Goal: Information Seeking & Learning: Check status

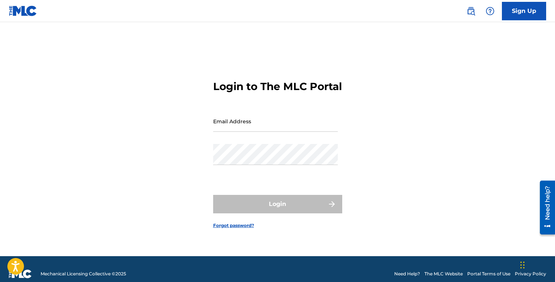
click at [244, 128] on input "Email Address" at bounding box center [275, 121] width 125 height 21
type input "[EMAIL_ADDRESS][DOMAIN_NAME]"
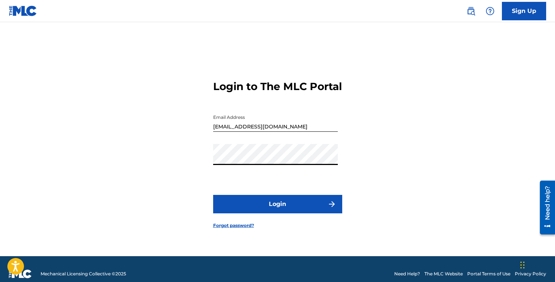
click at [213, 195] on button "Login" at bounding box center [277, 204] width 129 height 18
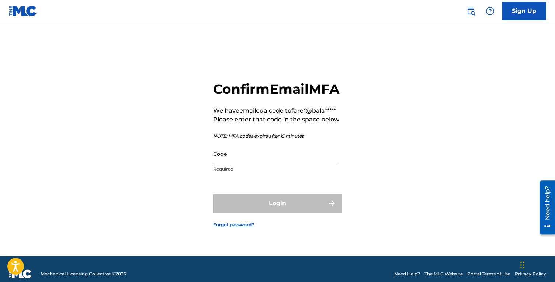
click at [248, 163] on input "Code" at bounding box center [275, 153] width 125 height 21
paste input "972391"
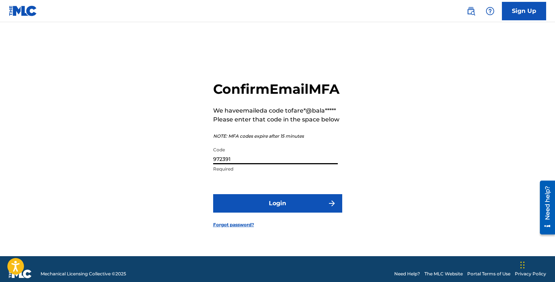
type input "972391"
click at [213, 194] on button "Login" at bounding box center [277, 203] width 129 height 18
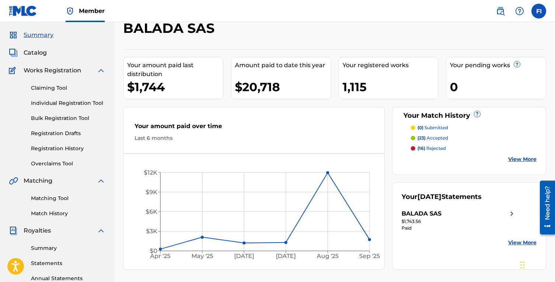
scroll to position [42, 0]
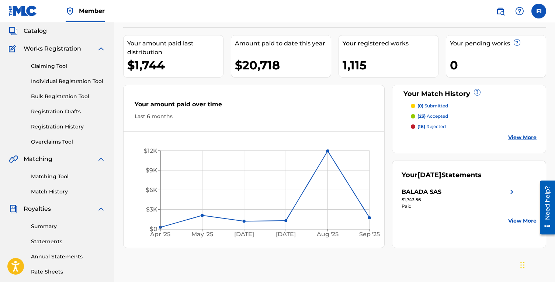
click at [539, 138] on div "Your Match History ? (0) submitted (23) accepted (16) rejected View More" at bounding box center [469, 119] width 154 height 68
click at [520, 138] on link "View More" at bounding box center [522, 137] width 28 height 8
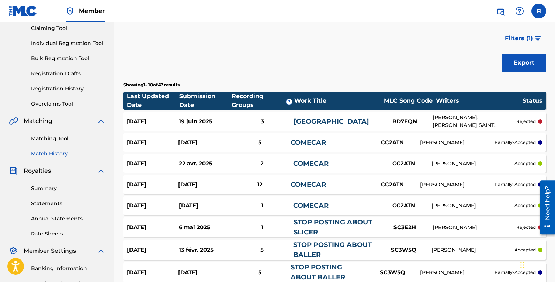
scroll to position [89, 0]
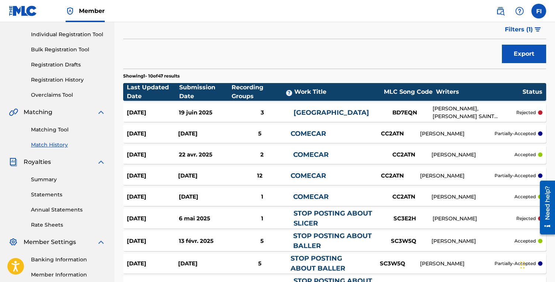
click at [55, 80] on link "Registration History" at bounding box center [68, 80] width 74 height 8
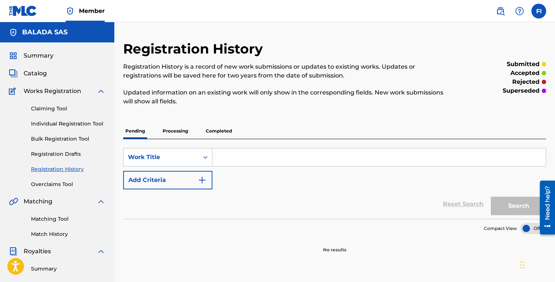
click at [177, 132] on p "Processing" at bounding box center [175, 130] width 30 height 15
click at [227, 128] on p "Completed" at bounding box center [219, 130] width 31 height 15
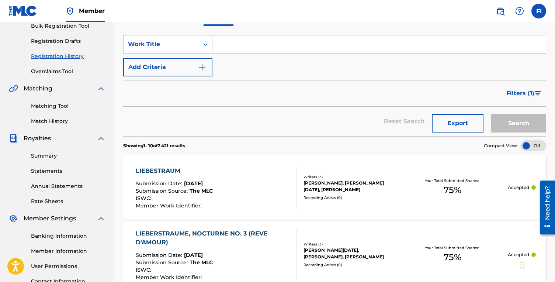
scroll to position [76, 0]
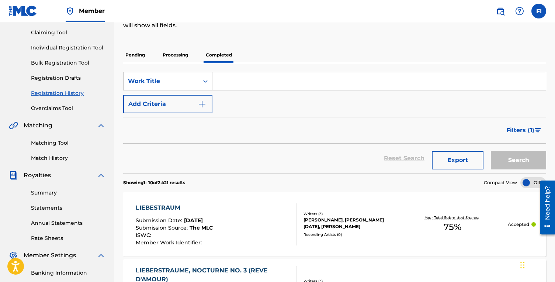
click at [53, 111] on link "Overclaims Tool" at bounding box center [68, 108] width 74 height 8
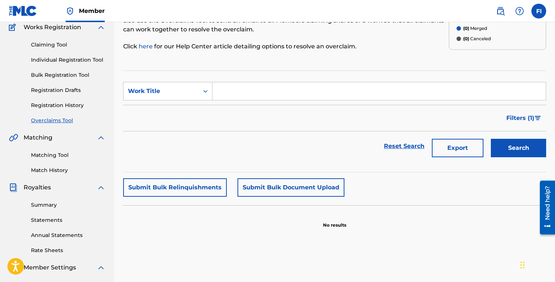
scroll to position [48, 0]
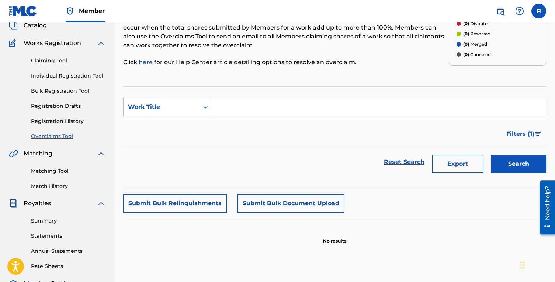
click at [55, 63] on link "Claiming Tool" at bounding box center [68, 61] width 74 height 8
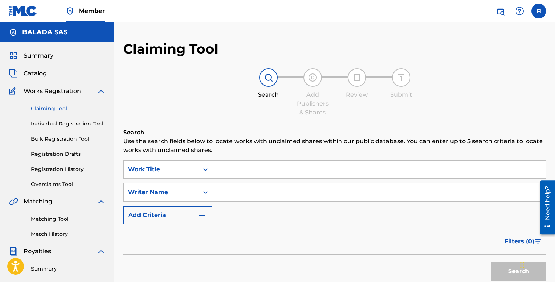
click at [232, 186] on input "Search Form" at bounding box center [378, 192] width 333 height 18
click at [223, 163] on input "Search Form" at bounding box center [378, 169] width 333 height 18
click at [230, 195] on input "Search Form" at bounding box center [378, 192] width 333 height 18
type input "O. TOUSSAINT"
click at [491, 262] on button "Search" at bounding box center [518, 271] width 55 height 18
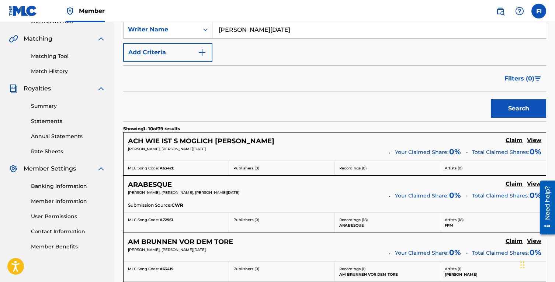
scroll to position [190, 0]
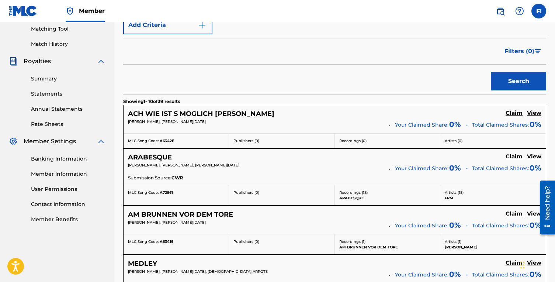
click at [536, 157] on h5 "View" at bounding box center [534, 156] width 14 height 7
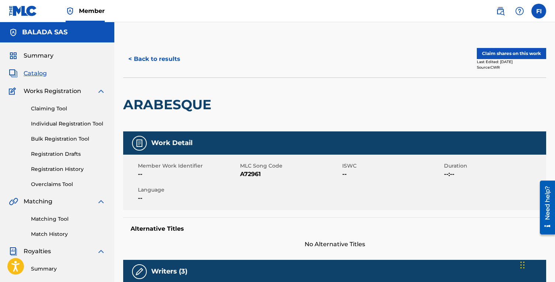
click at [504, 52] on button "Claim shares on this work" at bounding box center [511, 53] width 69 height 11
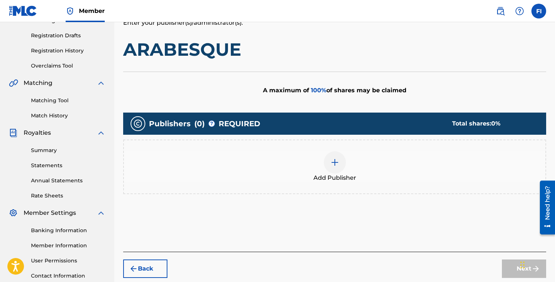
scroll to position [135, 0]
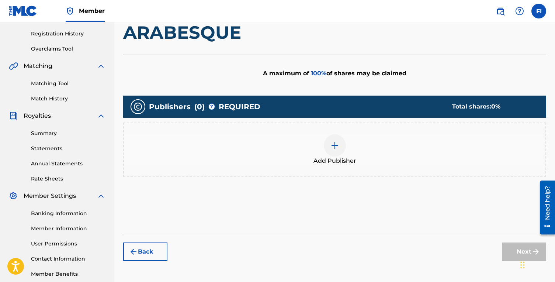
click at [348, 150] on div "Add Publisher" at bounding box center [334, 149] width 421 height 31
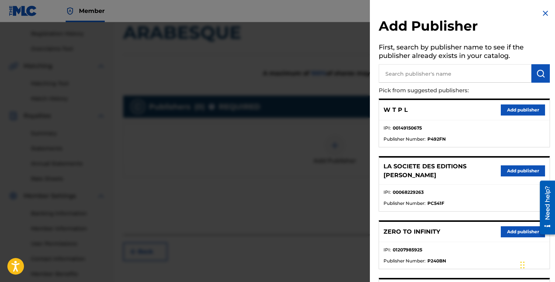
click at [503, 170] on button "Add publisher" at bounding box center [523, 170] width 44 height 11
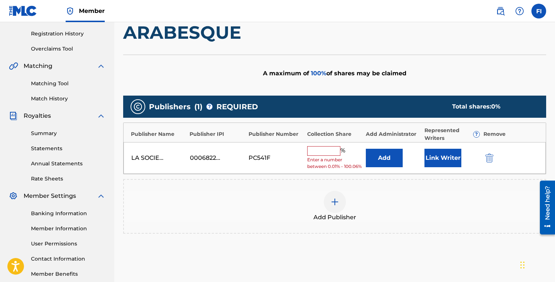
click at [391, 165] on button "Add" at bounding box center [384, 158] width 37 height 18
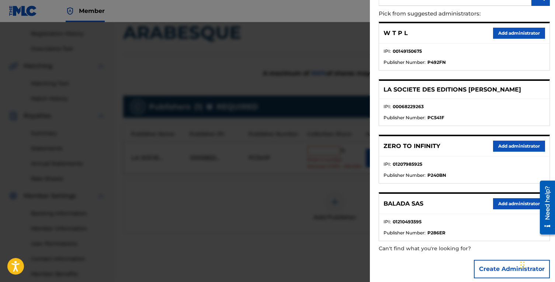
scroll to position [85, 0]
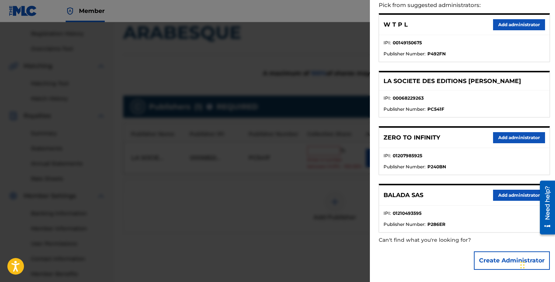
click at [525, 196] on button "Add administrator" at bounding box center [519, 195] width 52 height 11
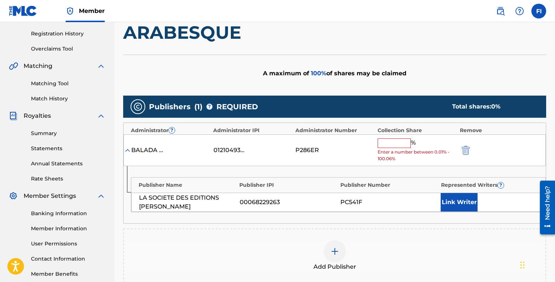
click at [405, 142] on input "text" at bounding box center [394, 143] width 33 height 10
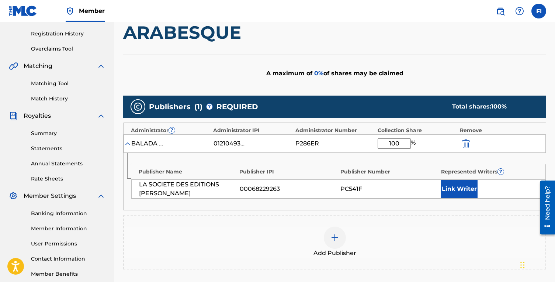
type input "100"
click at [472, 188] on button "Link Writer" at bounding box center [459, 189] width 37 height 18
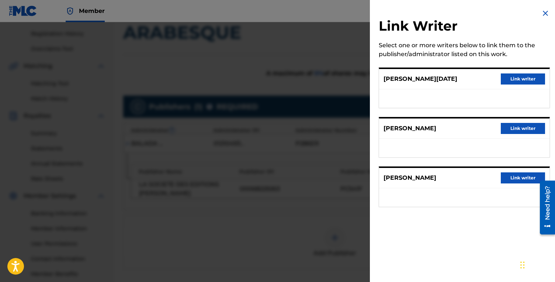
click at [520, 80] on button "Link writer" at bounding box center [523, 78] width 44 height 11
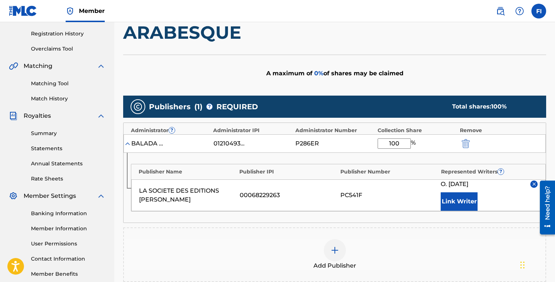
click at [464, 198] on button "Link Writer" at bounding box center [459, 201] width 37 height 18
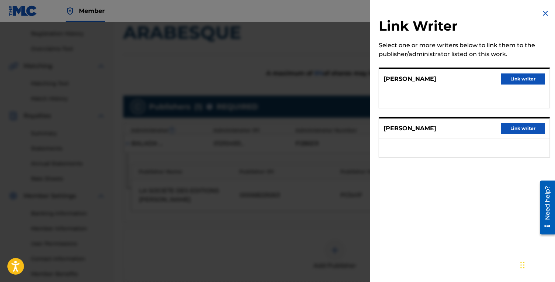
click at [521, 76] on button "Link writer" at bounding box center [523, 78] width 44 height 11
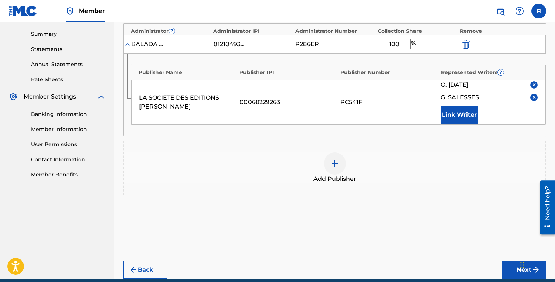
click at [368, 235] on div "Add Publishers & Shares Enter your publisher(s)/administrator(s). ARABESQUE A m…" at bounding box center [334, 72] width 423 height 359
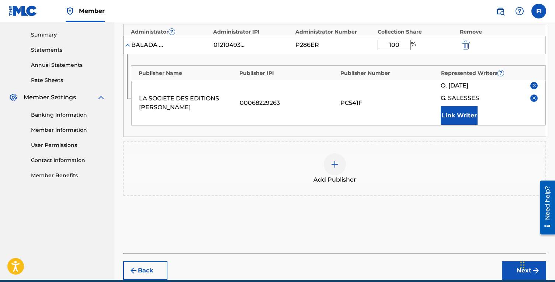
scroll to position [236, 0]
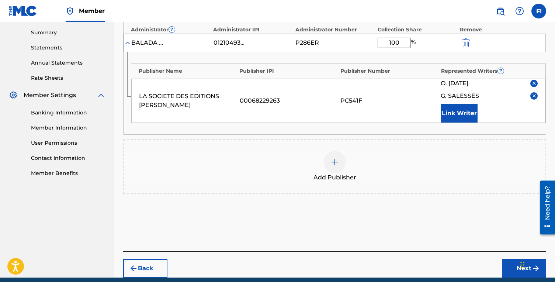
click at [509, 264] on button "Next" at bounding box center [524, 268] width 44 height 18
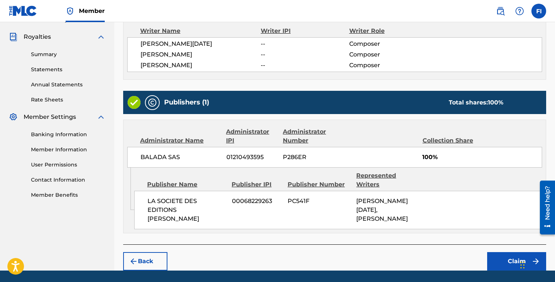
scroll to position [228, 0]
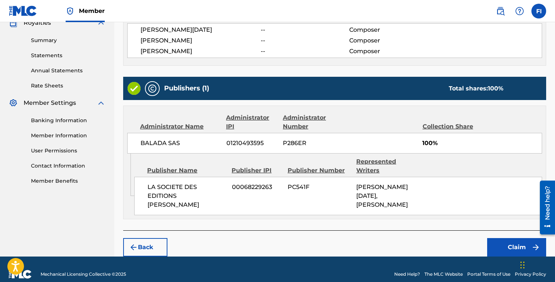
click at [503, 238] on button "Claim" at bounding box center [516, 247] width 59 height 18
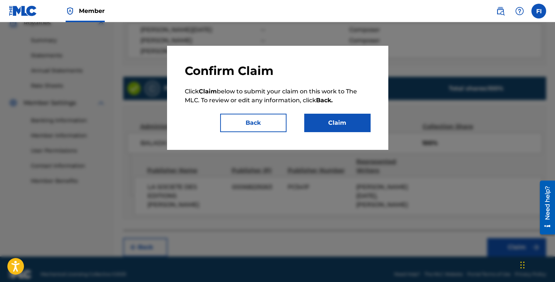
click at [324, 119] on button "Claim" at bounding box center [337, 123] width 66 height 18
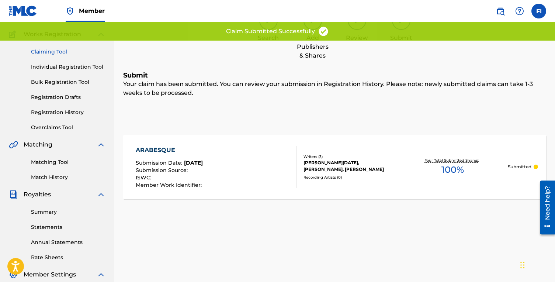
scroll to position [34, 0]
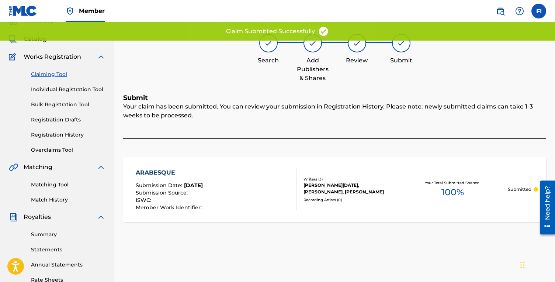
click at [55, 75] on link "Claiming Tool" at bounding box center [68, 74] width 74 height 8
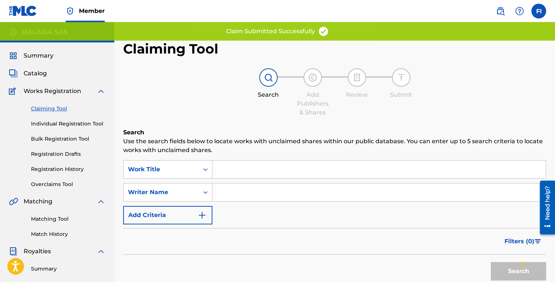
click at [257, 190] on input "Search Form" at bounding box center [378, 192] width 333 height 18
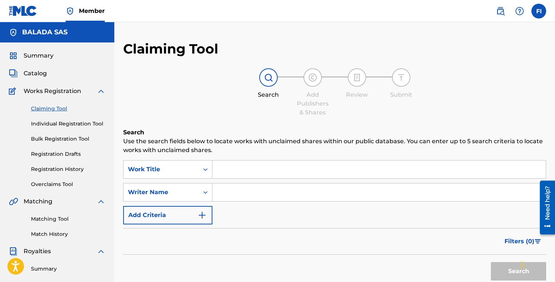
type input "O. TOUSSAINT"
click at [491, 262] on button "Search" at bounding box center [518, 271] width 55 height 18
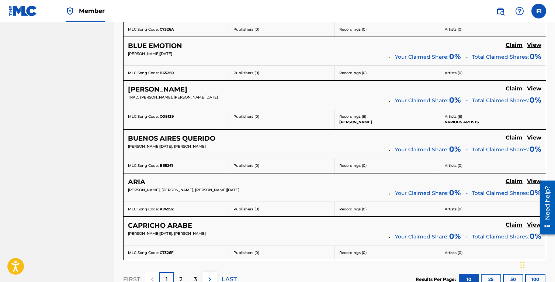
scroll to position [555, 0]
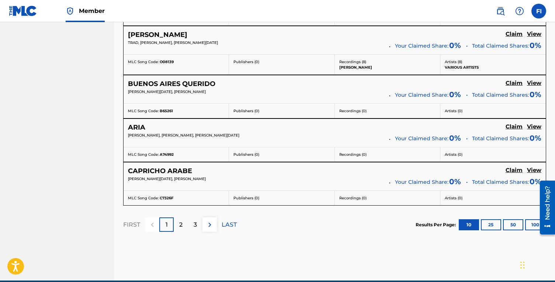
click at [180, 223] on p "2" at bounding box center [180, 224] width 3 height 9
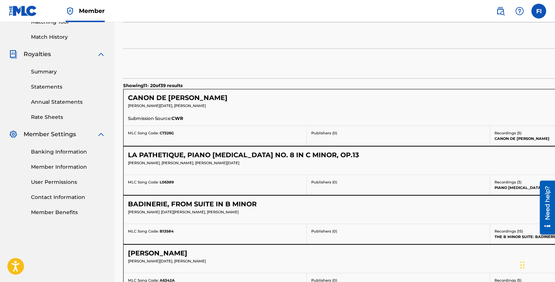
scroll to position [218, 0]
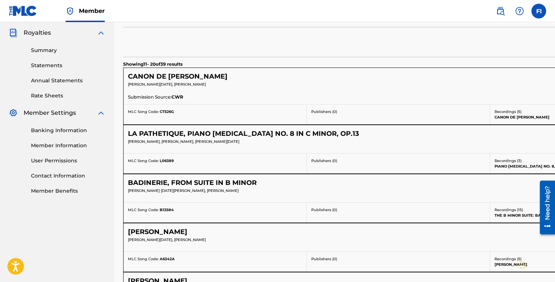
click at [222, 39] on div "Search" at bounding box center [490, 41] width 734 height 29
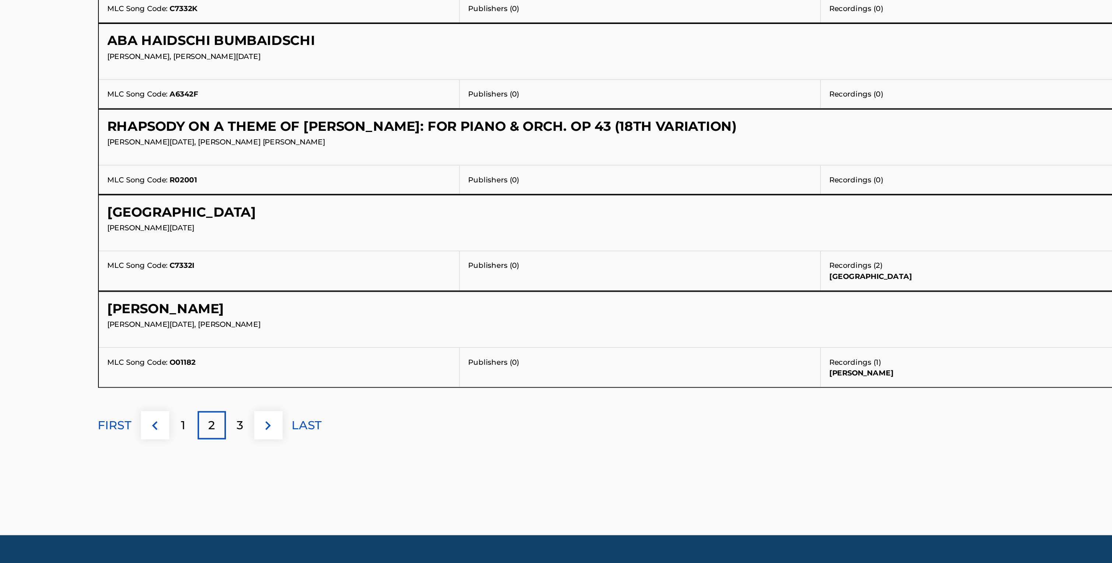
scroll to position [296, 0]
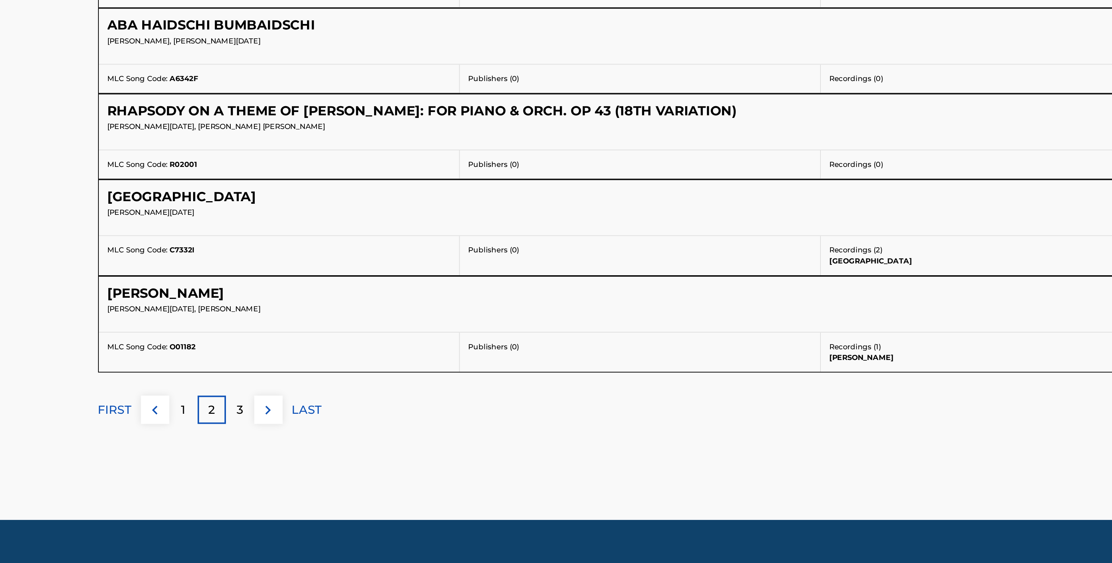
click at [435, 281] on p "3" at bounding box center [436, 485] width 3 height 9
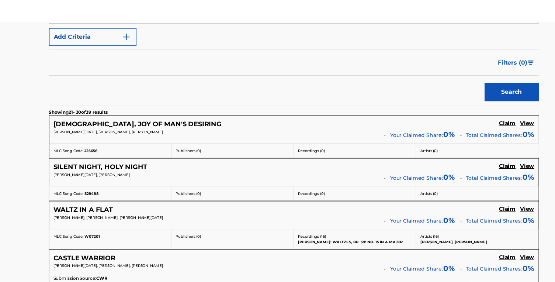
scroll to position [0, 0]
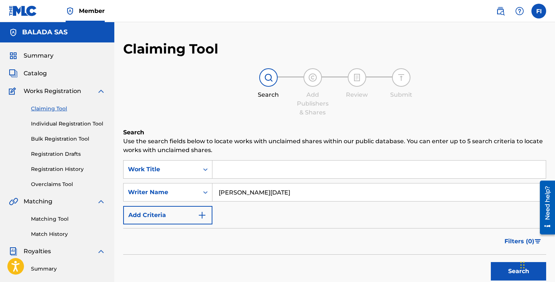
click at [65, 164] on div "Claiming Tool Individual Registration Tool Bulk Registration Tool Registration …" at bounding box center [57, 141] width 97 height 93
click at [65, 166] on link "Registration History" at bounding box center [68, 169] width 74 height 8
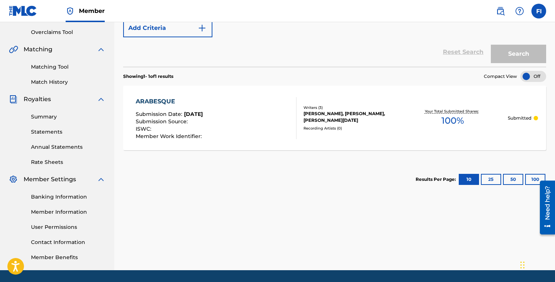
scroll to position [137, 0]
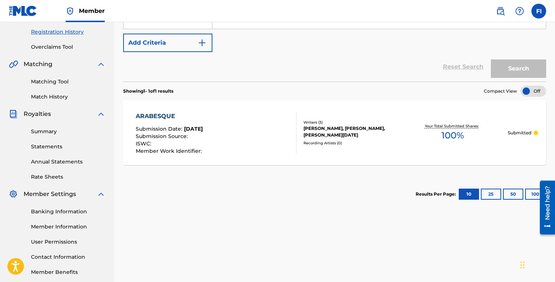
click at [59, 96] on link "Match History" at bounding box center [68, 97] width 74 height 8
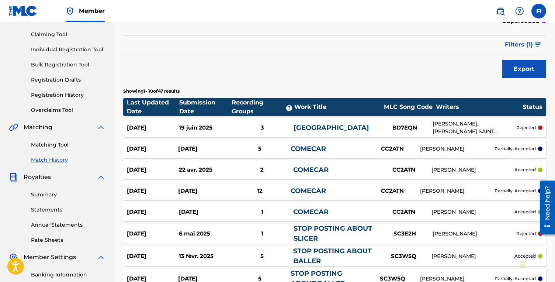
scroll to position [84, 0]
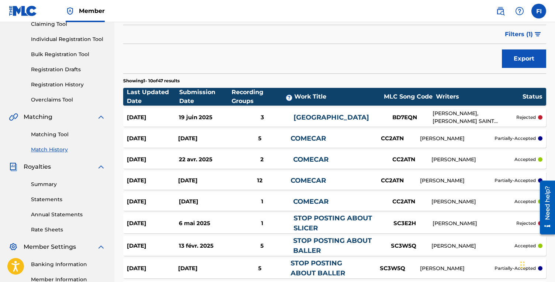
click at [309, 108] on div "14 sept. 2025 19 juin 2025 3 BANGLADESH BD7EQN ADRIANA VOGELBEIN, BOURG SAINT M…" at bounding box center [334, 117] width 423 height 18
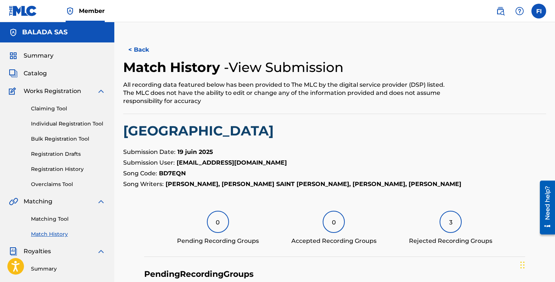
scroll to position [200, 0]
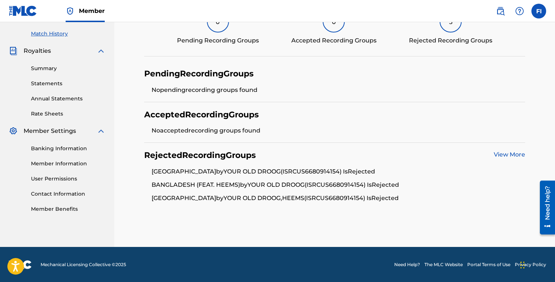
click at [513, 154] on link "View More" at bounding box center [509, 154] width 31 height 7
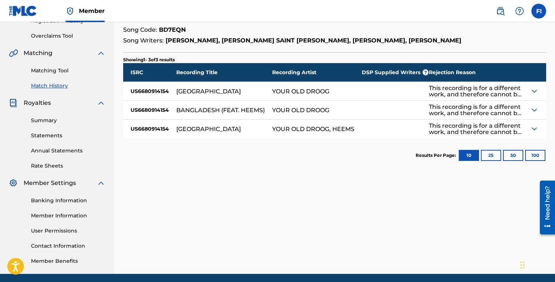
scroll to position [163, 0]
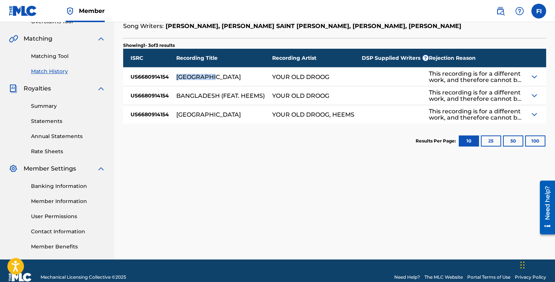
drag, startPoint x: 174, startPoint y: 80, endPoint x: 269, endPoint y: 80, distance: 95.1
click at [206, 80] on div "ISRC Recording Title Recording Artist DSP Supplied Writers ? Rejection Reason U…" at bounding box center [334, 86] width 423 height 75
copy div "[GEOGRAPHIC_DATA]"
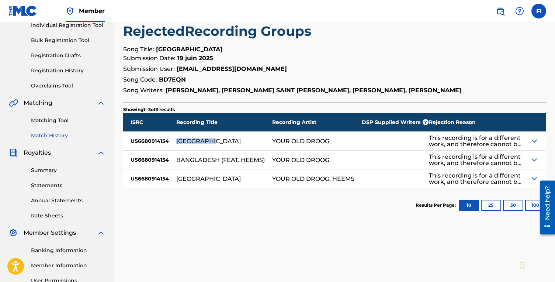
scroll to position [66, 0]
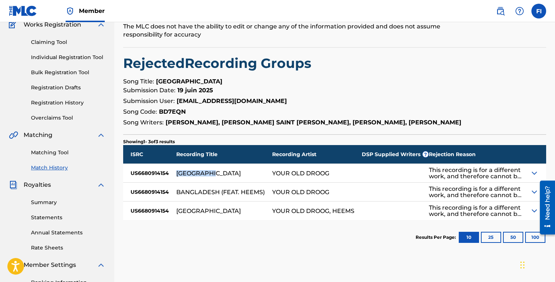
click at [56, 155] on link "Matching Tool" at bounding box center [68, 153] width 74 height 8
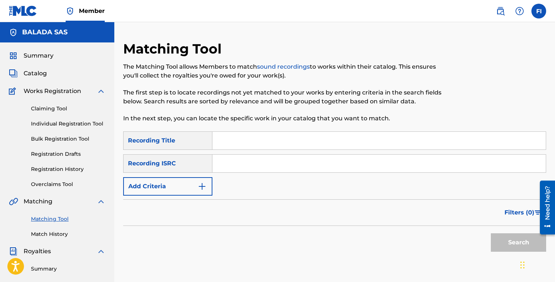
click at [241, 137] on input "Search Form" at bounding box center [378, 141] width 333 height 18
paste input "[GEOGRAPHIC_DATA]"
type input "[GEOGRAPHIC_DATA]"
click at [241, 164] on input "Search Form" at bounding box center [378, 163] width 333 height 18
click at [497, 235] on button "Search" at bounding box center [518, 242] width 55 height 18
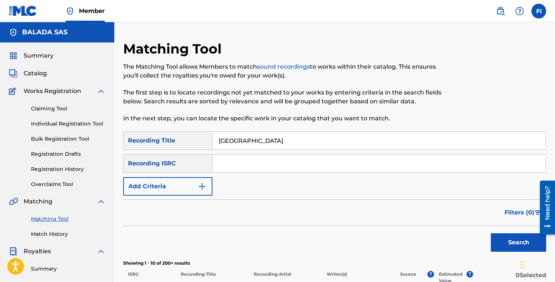
click at [515, 206] on button "Filters ( 0 )" at bounding box center [523, 212] width 46 height 18
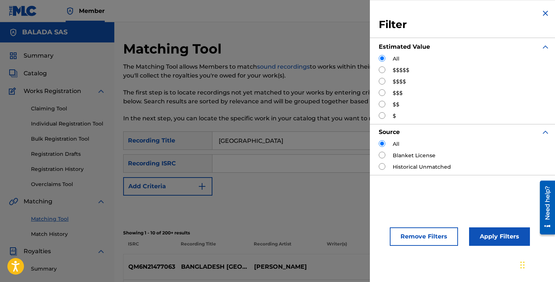
click at [377, 70] on div "Filter Estimated Value All $$$$$ $$$$ $$$ $$ $ Source All Blanket License Histo…" at bounding box center [464, 92] width 189 height 184
click at [384, 69] on input "Search Form" at bounding box center [382, 69] width 7 height 7
radio input "true"
click at [521, 244] on button "Apply Filters" at bounding box center [499, 236] width 61 height 18
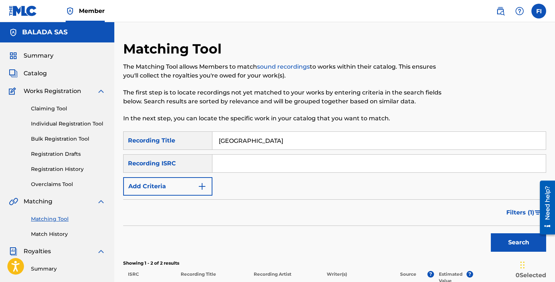
scroll to position [93, 0]
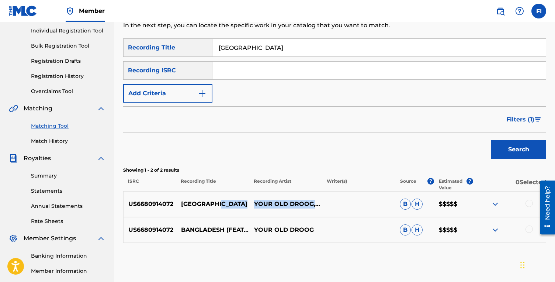
drag, startPoint x: 302, startPoint y: 208, endPoint x: 199, endPoint y: 198, distance: 103.8
click at [210, 200] on div "US6680914072 BANGLADESH YOUR OLD DROOG,HEEMS B H $$$$$" at bounding box center [334, 204] width 423 height 26
click at [141, 205] on p "US6680914072" at bounding box center [150, 203] width 52 height 9
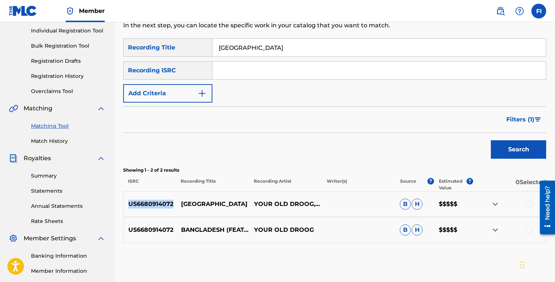
click at [141, 205] on p "US6680914072" at bounding box center [150, 203] width 52 height 9
click at [152, 246] on div "Matching Tool The Matching Tool allows Members to match sound recordings to wor…" at bounding box center [334, 138] width 423 height 381
drag, startPoint x: 220, startPoint y: 235, endPoint x: 161, endPoint y: 224, distance: 60.4
click at [166, 227] on div "US6680914072 BANGLADESH (FEAT. HEEMS) YOUR OLD DROOG B H $$$$$" at bounding box center [334, 230] width 423 height 26
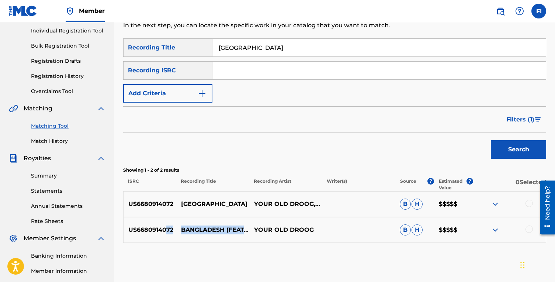
click at [161, 224] on div "US6680914072 BANGLADESH (FEAT. HEEMS) YOUR OLD DROOG B H $$$$$" at bounding box center [334, 230] width 423 height 26
click at [53, 139] on link "Match History" at bounding box center [68, 141] width 74 height 8
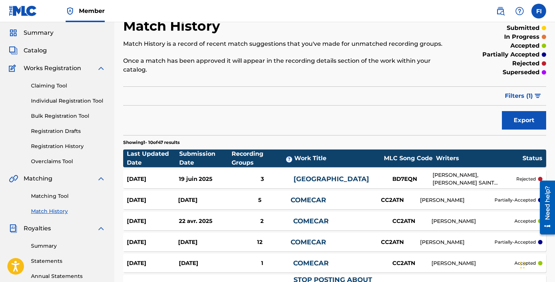
scroll to position [24, 0]
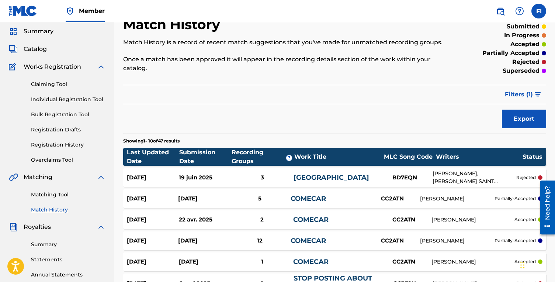
click at [220, 180] on div "19 juin 2025" at bounding box center [205, 177] width 52 height 8
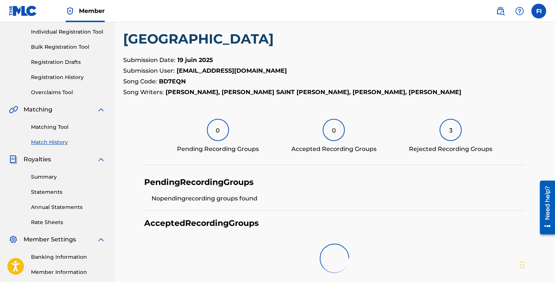
scroll to position [183, 0]
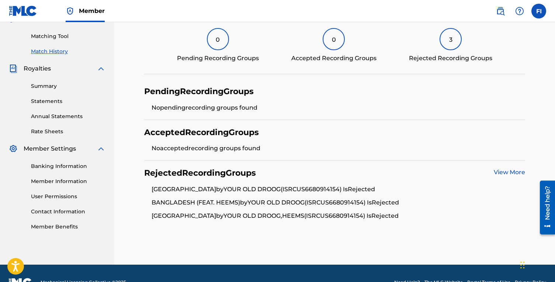
click at [503, 174] on link "View More" at bounding box center [509, 171] width 31 height 7
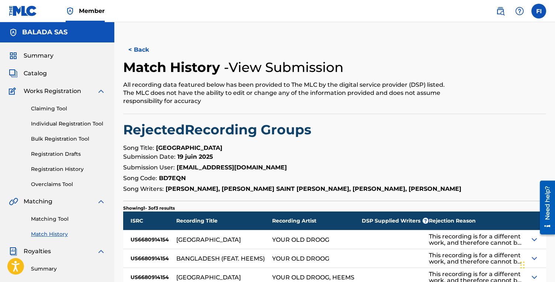
scroll to position [88, 0]
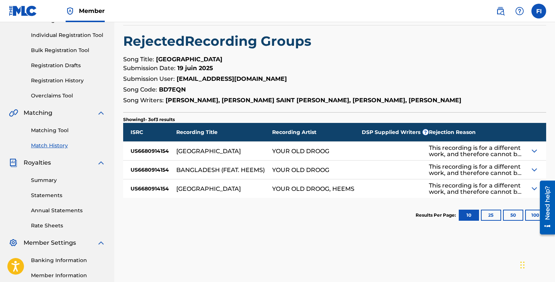
click at [536, 151] on img at bounding box center [534, 150] width 9 height 9
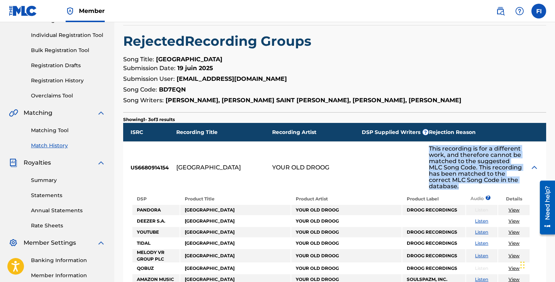
drag, startPoint x: 429, startPoint y: 150, endPoint x: 516, endPoint y: 184, distance: 93.3
click at [516, 184] on div "This recording is for a different work, and therefore cannot be matched to the …" at bounding box center [476, 167] width 94 height 44
drag, startPoint x: 516, startPoint y: 184, endPoint x: 410, endPoint y: 156, distance: 109.9
click at [411, 156] on div "ISRC Recording Title Recording Artist DSP Supplied Writers ? Rejection Reason U…" at bounding box center [334, 223] width 423 height 200
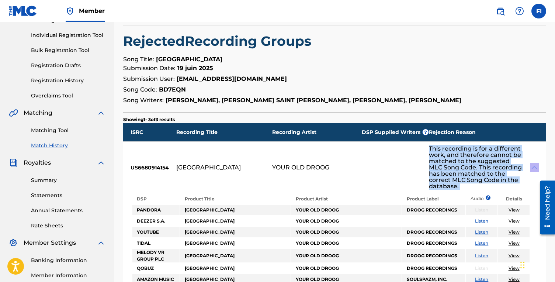
click at [466, 153] on div "This recording is for a different work, and therefore cannot be matched to the …" at bounding box center [476, 167] width 94 height 44
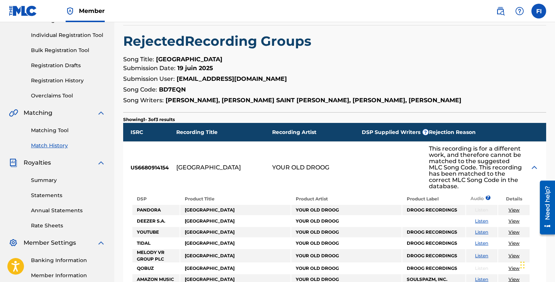
click at [466, 153] on div "This recording is for a different work, and therefore cannot be matched to the …" at bounding box center [476, 167] width 94 height 44
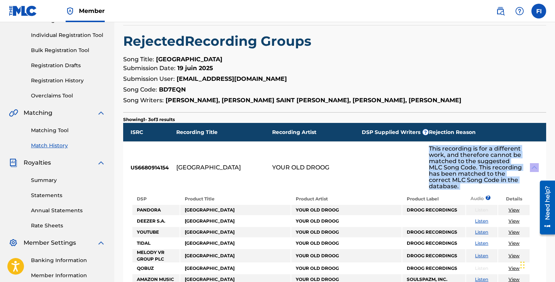
click at [466, 153] on div "This recording is for a different work, and therefore cannot be matched to the …" at bounding box center [476, 167] width 94 height 44
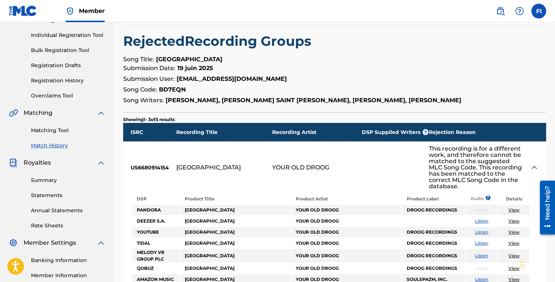
click at [466, 153] on div "This recording is for a different work, and therefore cannot be matched to the …" at bounding box center [476, 167] width 94 height 44
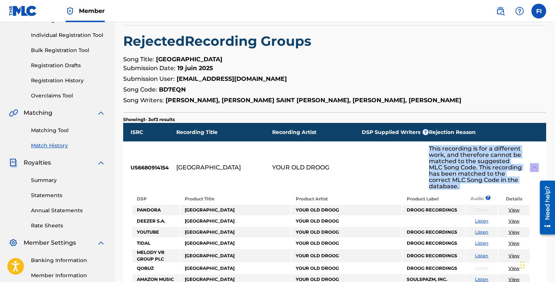
click at [466, 153] on div "This recording is for a different work, and therefore cannot be matched to the …" at bounding box center [476, 167] width 94 height 44
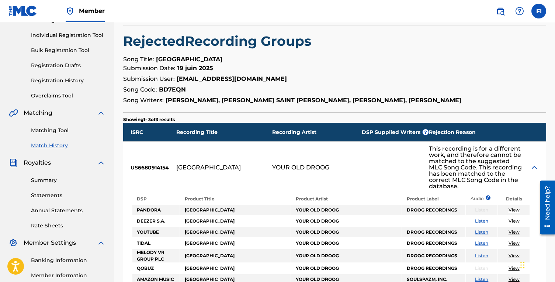
click at [466, 153] on div "This recording is for a different work, and therefore cannot be matched to the …" at bounding box center [476, 167] width 94 height 44
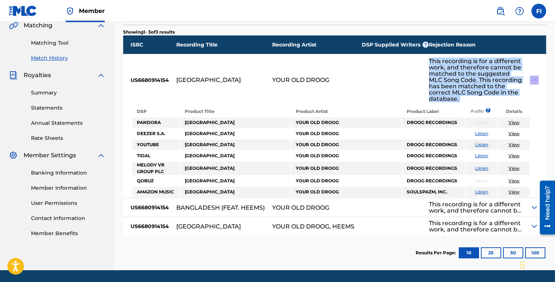
scroll to position [97, 0]
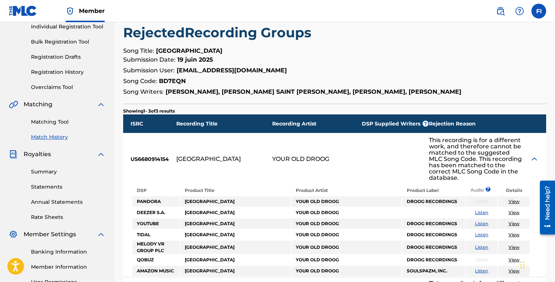
click at [187, 164] on div "[GEOGRAPHIC_DATA]" at bounding box center [224, 158] width 96 height 51
click at [190, 156] on div "[GEOGRAPHIC_DATA]" at bounding box center [208, 159] width 65 height 6
copy div "[GEOGRAPHIC_DATA]"
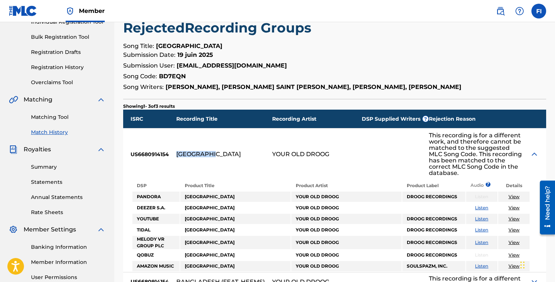
scroll to position [34, 0]
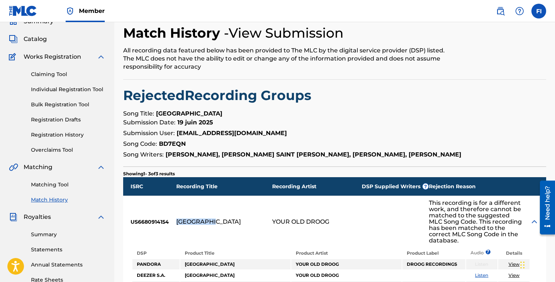
click at [173, 145] on strong "BD7EQN" at bounding box center [172, 143] width 27 height 7
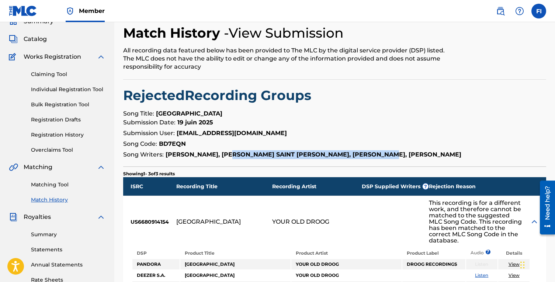
drag, startPoint x: 402, startPoint y: 155, endPoint x: 203, endPoint y: 155, distance: 198.4
click at [212, 155] on strong "[PERSON_NAME], [PERSON_NAME] SAINT [PERSON_NAME], [PERSON_NAME], [PERSON_NAME]" at bounding box center [314, 154] width 296 height 7
click at [203, 155] on strong "[PERSON_NAME], [PERSON_NAME] SAINT [PERSON_NAME], [PERSON_NAME], [PERSON_NAME]" at bounding box center [314, 154] width 296 height 7
drag, startPoint x: 203, startPoint y: 155, endPoint x: 455, endPoint y: 150, distance: 252.2
click at [429, 154] on strong "[PERSON_NAME], [PERSON_NAME] SAINT [PERSON_NAME], [PERSON_NAME], [PERSON_NAME]" at bounding box center [314, 154] width 296 height 7
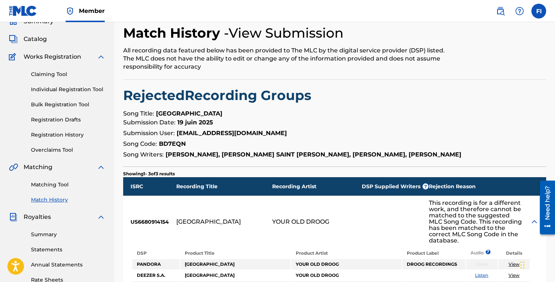
click at [467, 156] on p "Song Writers: ADRIANA VOGELBEIN, BOURG SAINT MAURICE RICHARD, EMMANUEL MERLE, S…" at bounding box center [334, 154] width 423 height 9
drag, startPoint x: 468, startPoint y: 156, endPoint x: 343, endPoint y: 157, distance: 125.4
click at [343, 157] on p "Song Writers: ADRIANA VOGELBEIN, BOURG SAINT MAURICE RICHARD, EMMANUEL MERLE, S…" at bounding box center [334, 154] width 423 height 9
click at [343, 157] on strong "[PERSON_NAME], [PERSON_NAME] SAINT [PERSON_NAME], [PERSON_NAME], [PERSON_NAME]" at bounding box center [314, 154] width 296 height 7
drag, startPoint x: 343, startPoint y: 157, endPoint x: 463, endPoint y: 156, distance: 120.6
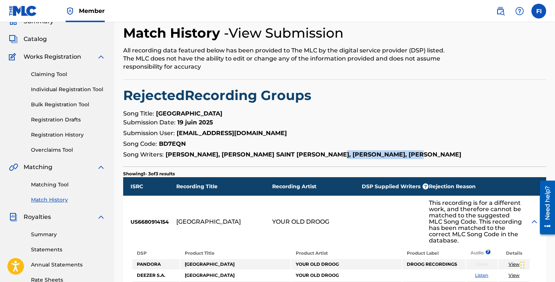
click at [445, 157] on strong "[PERSON_NAME], [PERSON_NAME] SAINT [PERSON_NAME], [PERSON_NAME], [PERSON_NAME]" at bounding box center [314, 154] width 296 height 7
click at [463, 156] on p "Song Writers: ADRIANA VOGELBEIN, BOURG SAINT MAURICE RICHARD, EMMANUEL MERLE, S…" at bounding box center [334, 154] width 423 height 9
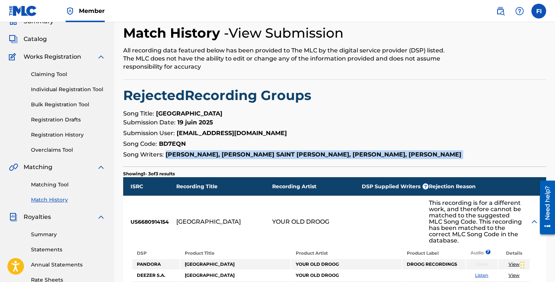
drag, startPoint x: 463, startPoint y: 156, endPoint x: 170, endPoint y: 156, distance: 293.5
click at [179, 156] on p "Song Writers: ADRIANA VOGELBEIN, BOURG SAINT MAURICE RICHARD, EMMANUEL MERLE, S…" at bounding box center [334, 154] width 423 height 9
click at [170, 156] on strong "[PERSON_NAME], [PERSON_NAME] SAINT [PERSON_NAME], [PERSON_NAME], [PERSON_NAME]" at bounding box center [314, 154] width 296 height 7
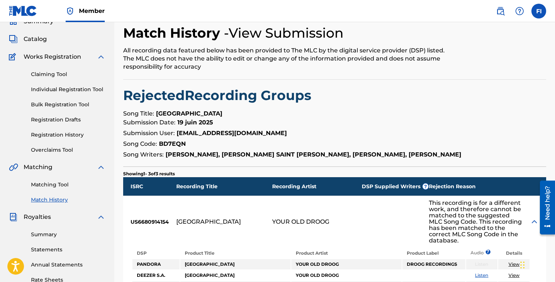
click at [54, 201] on link "Match History" at bounding box center [68, 200] width 74 height 8
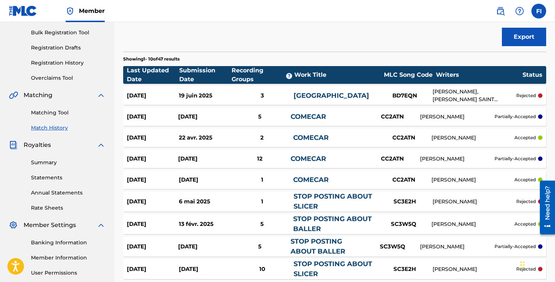
scroll to position [199, 0]
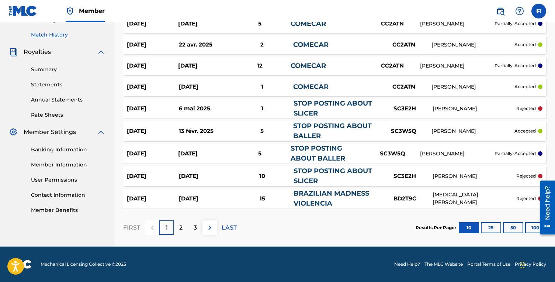
click at [517, 228] on button "50" at bounding box center [513, 227] width 20 height 11
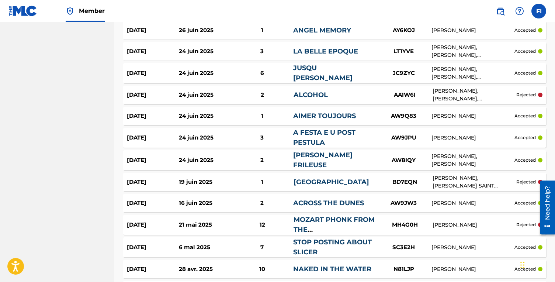
scroll to position [540, 0]
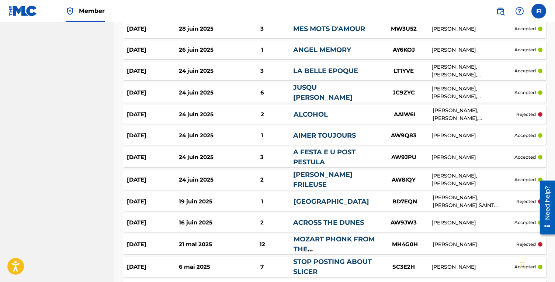
click at [293, 115] on div "2" at bounding box center [262, 114] width 63 height 8
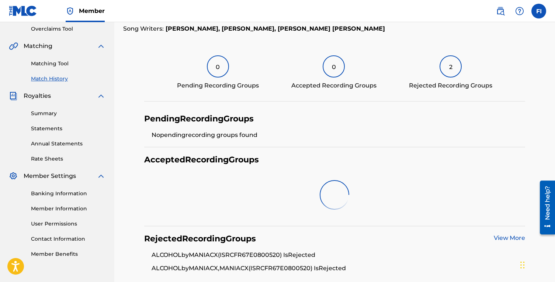
scroll to position [173, 0]
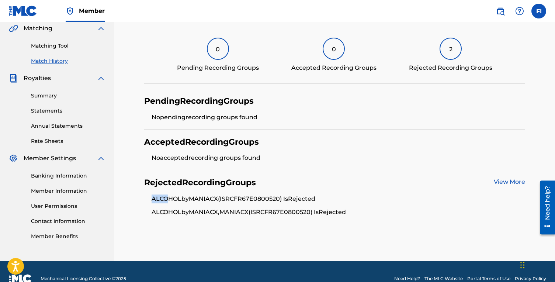
drag, startPoint x: 153, startPoint y: 199, endPoint x: 231, endPoint y: 199, distance: 77.8
click at [202, 199] on li "ALCOHOL by MANIACX (ISRC FR67E0800520 ) Is Rejected" at bounding box center [338, 200] width 373 height 13
click at [232, 199] on li "ALCOHOL by MANIACX (ISRC FR67E0800520 ) Is Rejected" at bounding box center [338, 200] width 373 height 13
click at [183, 198] on li "ALCOHOL by MANIACX (ISRC FR67E0800520 ) Is Rejected" at bounding box center [338, 200] width 373 height 13
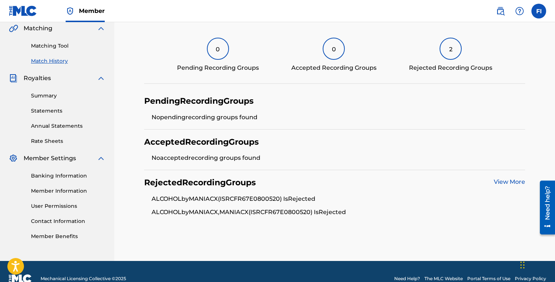
click at [168, 197] on li "ALCOHOL by MANIACX (ISRC FR67E0800520 ) Is Rejected" at bounding box center [338, 200] width 373 height 13
copy li "ALCOHOL"
click at [505, 184] on link "View More" at bounding box center [509, 181] width 31 height 7
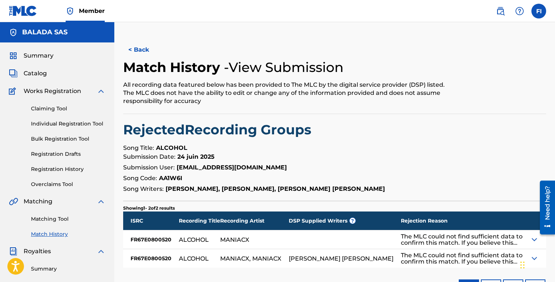
scroll to position [118, 0]
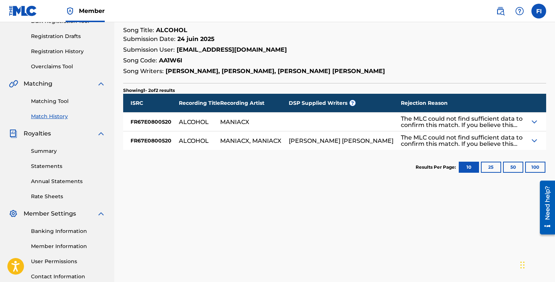
click at [531, 124] on img at bounding box center [534, 121] width 9 height 9
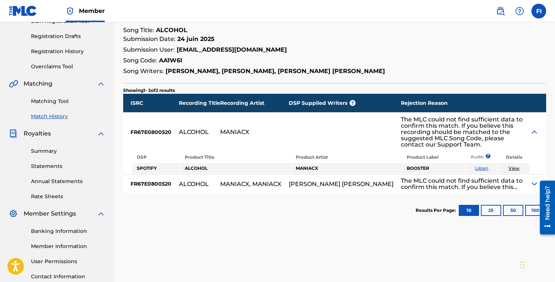
click at [468, 138] on div "The MLC could not find sufficient data to confirm this match. If you believe th…" at bounding box center [462, 131] width 122 height 31
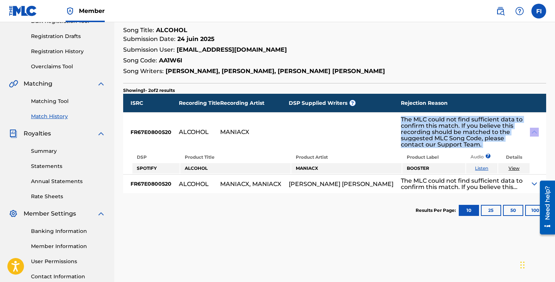
click at [471, 142] on div "The MLC could not find sufficient data to confirm this match. If you believe th…" at bounding box center [462, 131] width 122 height 31
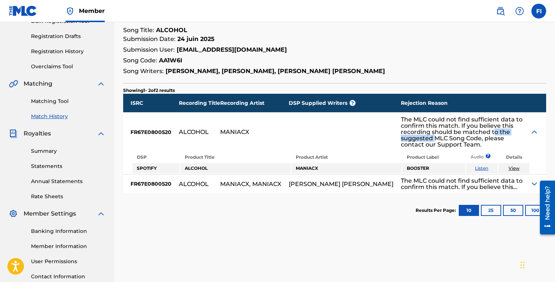
drag, startPoint x: 448, startPoint y: 141, endPoint x: 494, endPoint y: 141, distance: 46.5
click at [494, 141] on div "The MLC could not find sufficient data to confirm this match. If you believe th…" at bounding box center [462, 131] width 122 height 31
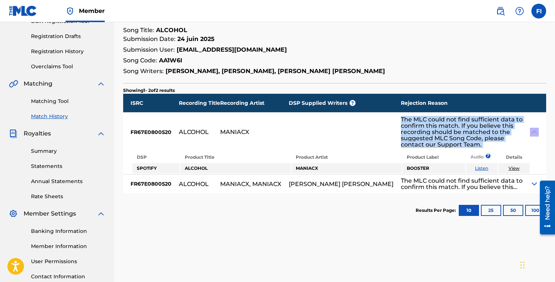
click at [466, 137] on div "The MLC could not find sufficient data to confirm this match. If you believe th…" at bounding box center [462, 131] width 122 height 31
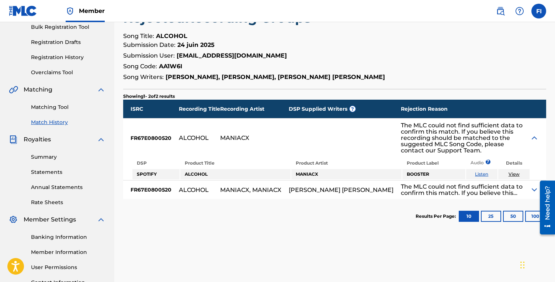
scroll to position [110, 0]
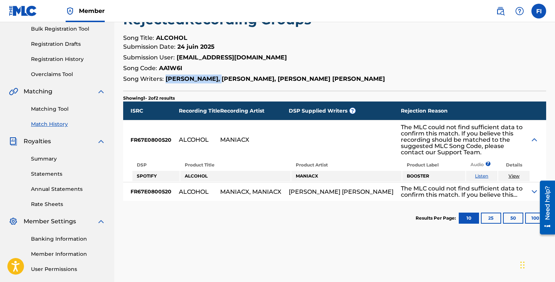
drag, startPoint x: 225, startPoint y: 79, endPoint x: 166, endPoint y: 79, distance: 59.7
click at [166, 79] on strong "[PERSON_NAME], [PERSON_NAME], [PERSON_NAME] [PERSON_NAME]" at bounding box center [275, 78] width 219 height 7
copy strong "BENJAMIN MAXIME"
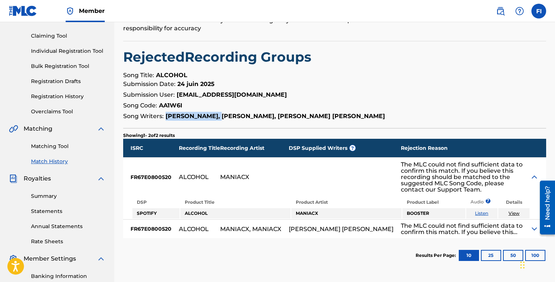
scroll to position [32, 0]
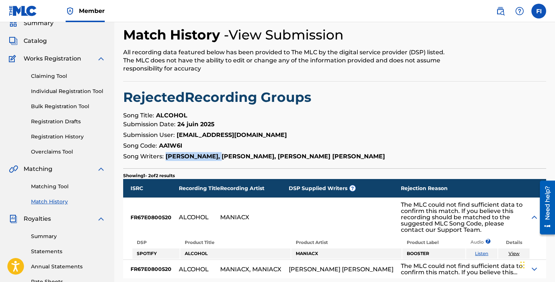
scroll to position [173, 0]
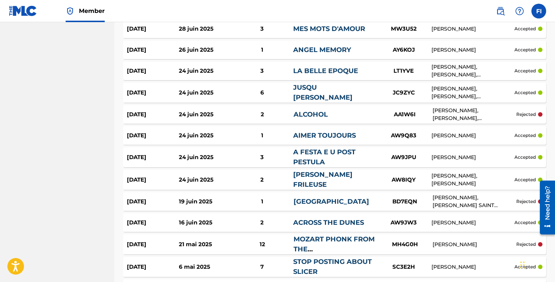
scroll to position [635, 0]
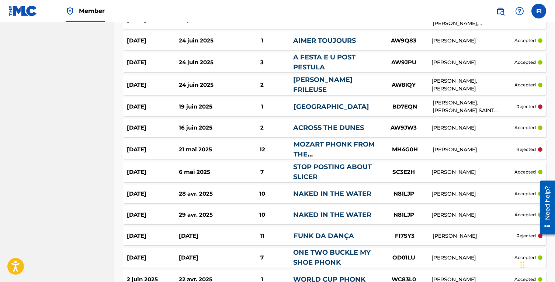
click at [306, 140] on link "MOZART PHONK FROM THE [GEOGRAPHIC_DATA]" at bounding box center [333, 154] width 81 height 28
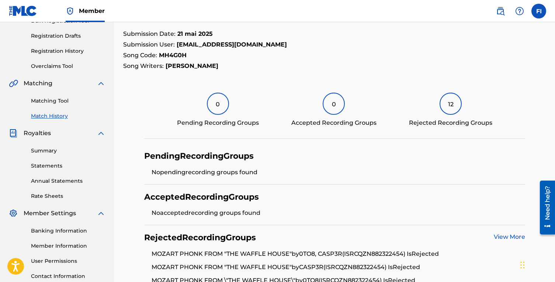
scroll to position [200, 0]
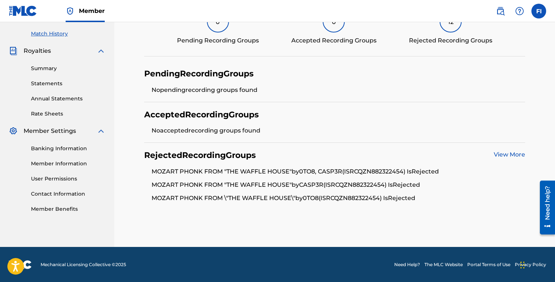
click at [497, 155] on link "View More" at bounding box center [509, 154] width 31 height 7
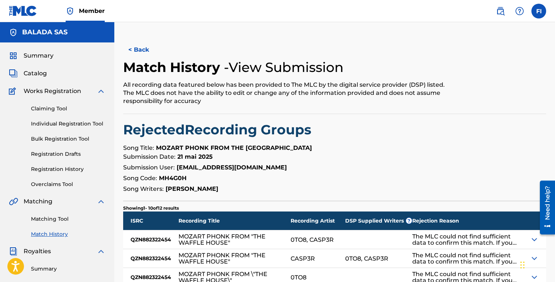
scroll to position [93, 0]
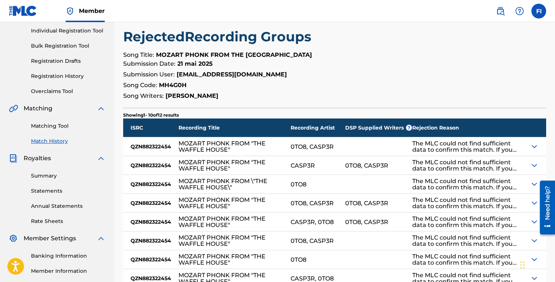
click at [531, 146] on img at bounding box center [534, 146] width 9 height 9
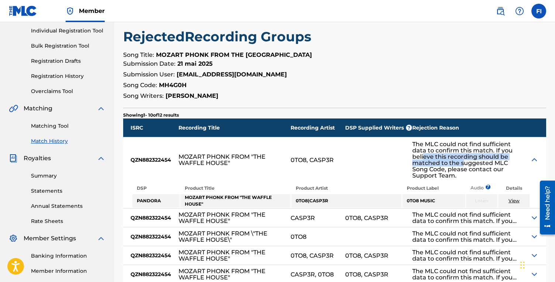
drag, startPoint x: 424, startPoint y: 156, endPoint x: 487, endPoint y: 171, distance: 65.6
click at [466, 165] on div "The MLC could not find sufficient data to confirm this match. If you believe th…" at bounding box center [467, 160] width 110 height 38
click at [490, 171] on div "The MLC could not find sufficient data to confirm this match. If you believe th…" at bounding box center [467, 160] width 110 height 38
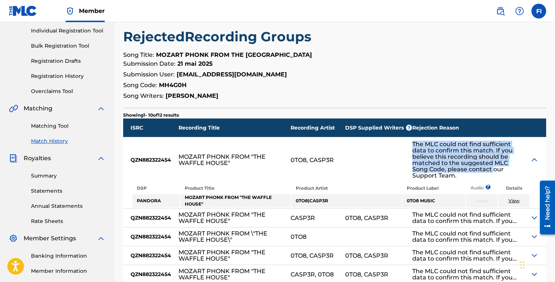
drag, startPoint x: 490, startPoint y: 171, endPoint x: 397, endPoint y: 147, distance: 95.7
click at [397, 147] on div "ISRC Recording Title Recording Artist DSP Supplied Writers ? Rejection Reason Q…" at bounding box center [334, 247] width 423 height 259
click at [423, 162] on div "The MLC could not find sufficient data to confirm this match. If you believe th…" at bounding box center [467, 160] width 110 height 38
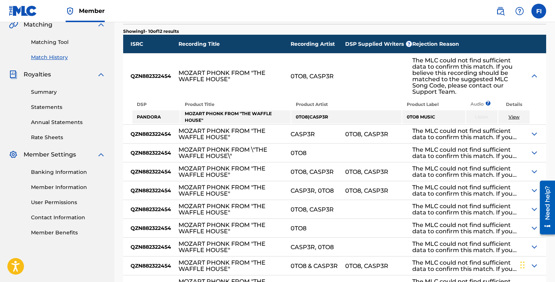
scroll to position [262, 0]
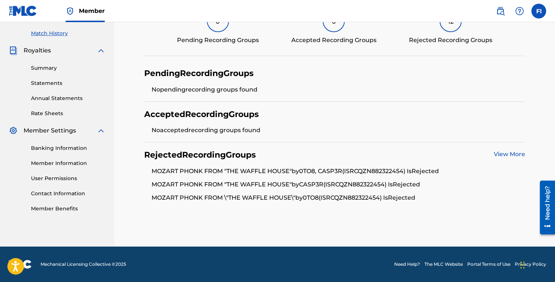
scroll to position [200, 0]
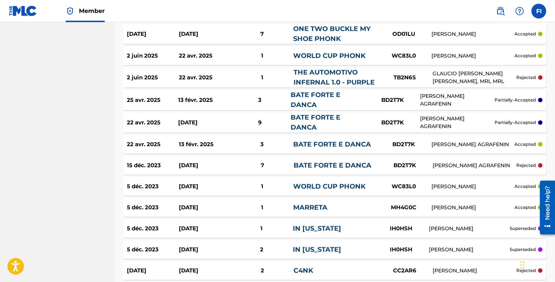
scroll to position [859, 0]
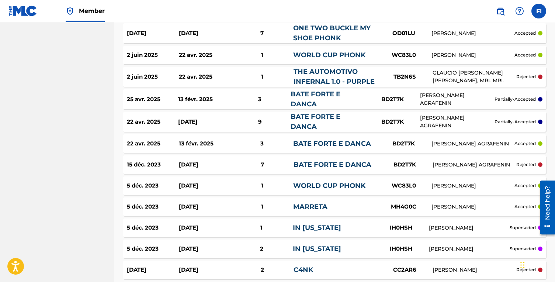
click at [285, 164] on div "15 déc. 2023 5 oct. 2023 7 BATE FORTE E DANCA BD2T7K GENNADY AGRAFENIN rejected" at bounding box center [334, 164] width 423 height 18
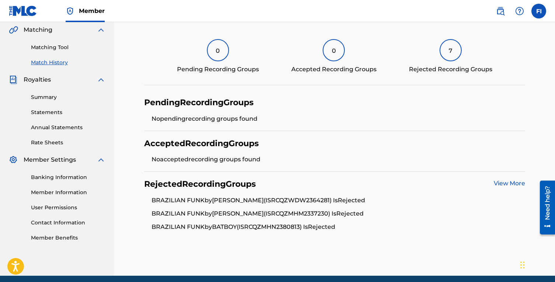
scroll to position [200, 0]
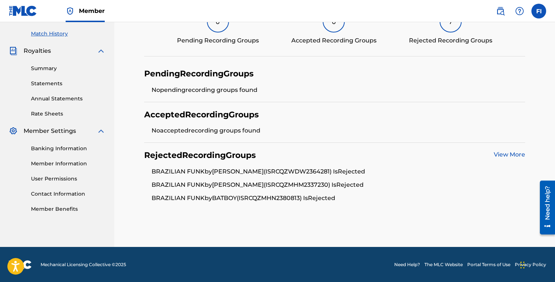
click at [510, 153] on link "View More" at bounding box center [509, 154] width 31 height 7
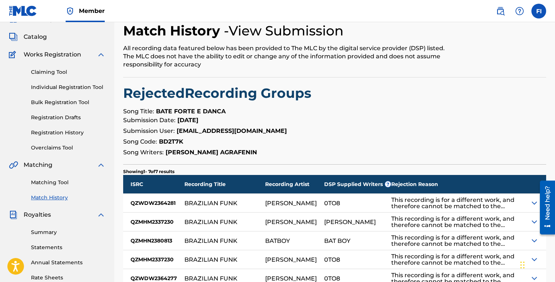
scroll to position [77, 0]
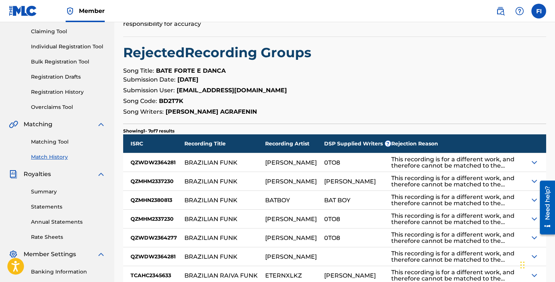
click at [538, 160] on img at bounding box center [534, 162] width 9 height 9
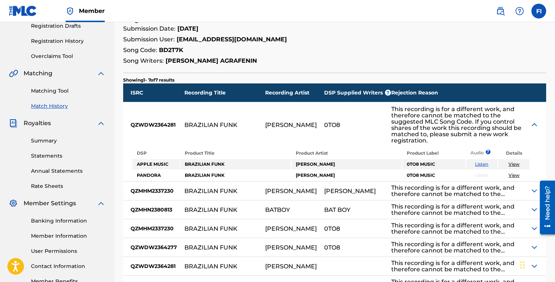
scroll to position [210, 0]
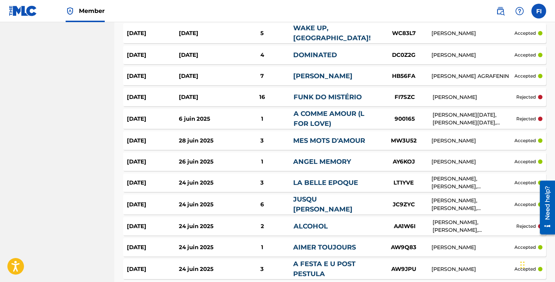
scroll to position [441, 0]
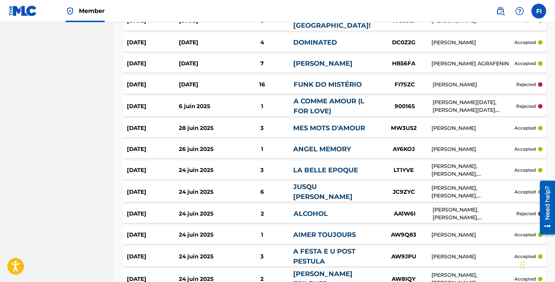
click at [308, 106] on link "A COMME AMOUR (L FOR LOVE)" at bounding box center [328, 106] width 71 height 18
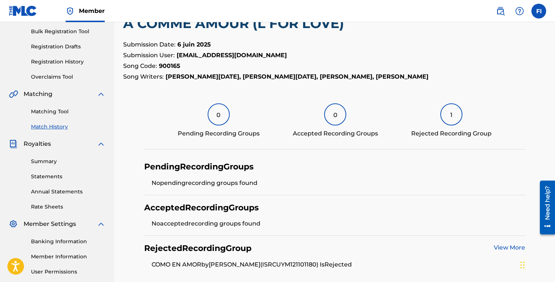
scroll to position [175, 0]
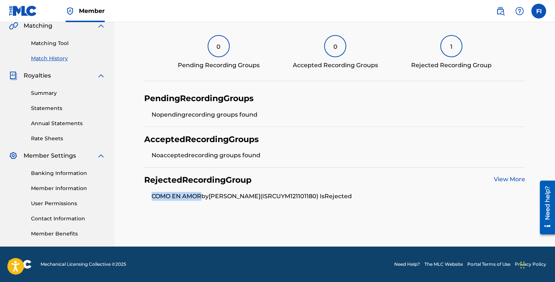
drag, startPoint x: 149, startPoint y: 196, endPoint x: 202, endPoint y: 197, distance: 53.1
click at [202, 197] on ul "COMO EN AMOR by DIEGO PICCARDO (ISRC UYM121101180 ) Is Rejected" at bounding box center [334, 196] width 380 height 9
click at [501, 179] on link "View More" at bounding box center [509, 178] width 31 height 7
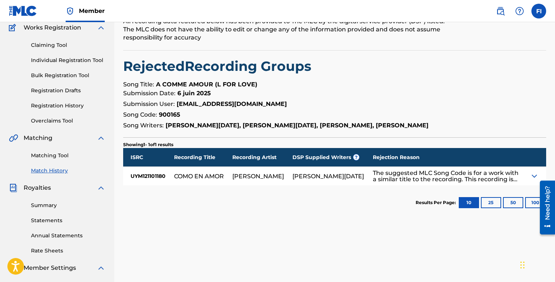
scroll to position [115, 0]
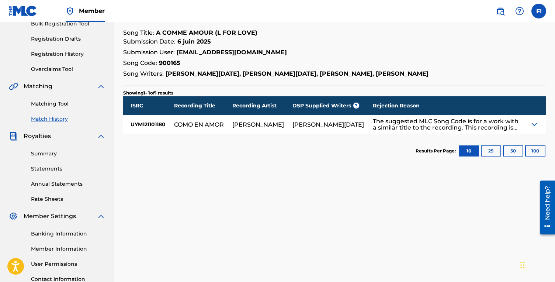
click at [528, 126] on div "The suggested MLC Song Code is for a work with a similar title to the recording…" at bounding box center [451, 124] width 156 height 18
click at [531, 122] on img at bounding box center [534, 124] width 9 height 9
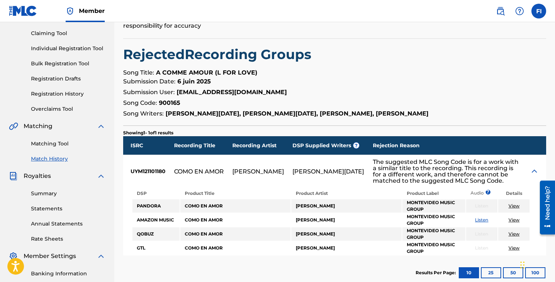
scroll to position [73, 0]
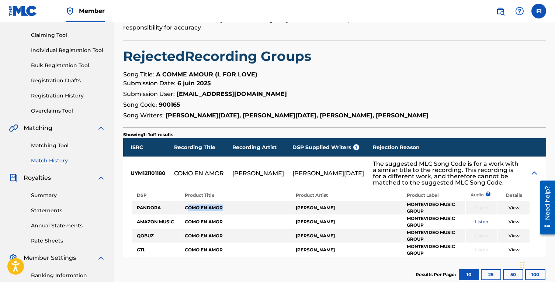
drag, startPoint x: 186, startPoint y: 213, endPoint x: 236, endPoint y: 213, distance: 49.8
click at [230, 213] on td "COMO EN AMOR" at bounding box center [235, 207] width 110 height 13
click at [236, 213] on td "COMO EN AMOR" at bounding box center [235, 207] width 110 height 13
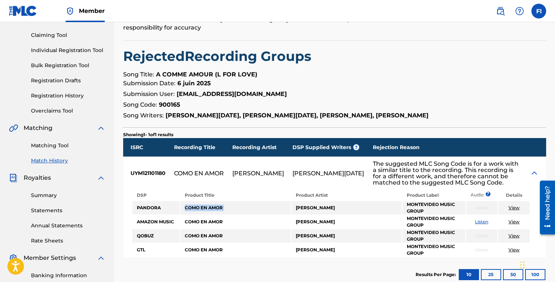
click at [513, 210] on link "View" at bounding box center [513, 208] width 11 height 6
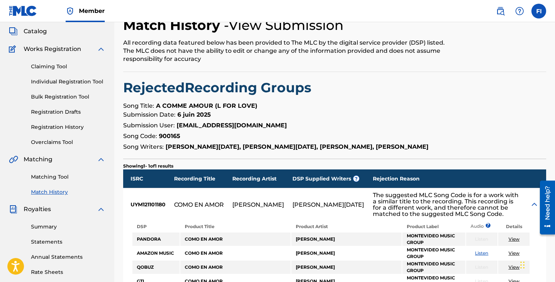
scroll to position [0, 0]
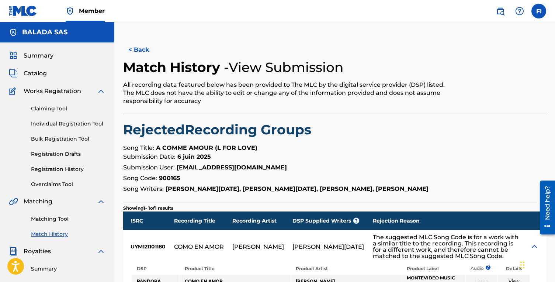
click at [41, 58] on span "Summary" at bounding box center [39, 55] width 30 height 9
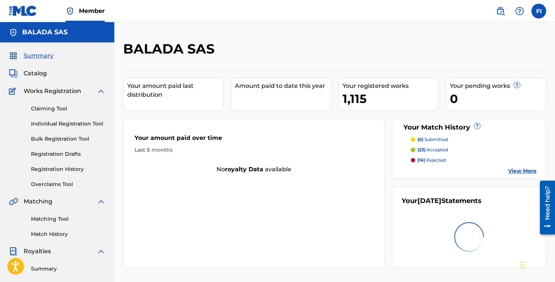
click at [37, 78] on div "Summary Catalog Works Registration Claiming Tool Individual Registration Tool B…" at bounding box center [57, 231] width 114 height 379
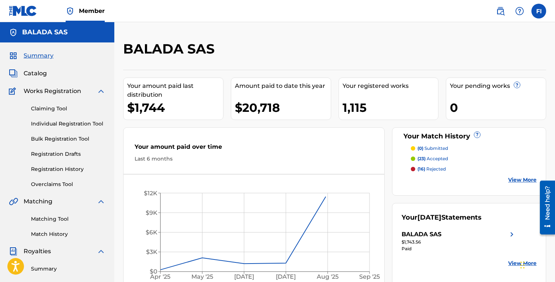
click at [37, 77] on span "Catalog" at bounding box center [35, 73] width 23 height 9
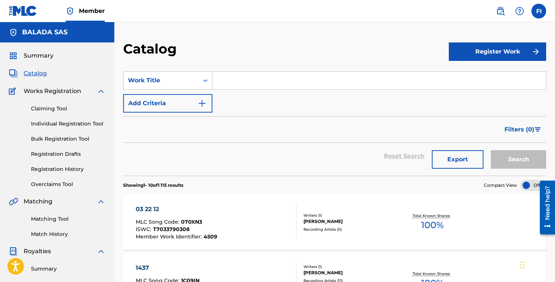
click at [236, 73] on input "Search Form" at bounding box center [378, 81] width 333 height 18
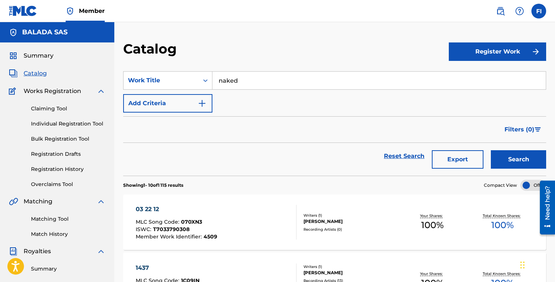
type input "naked"
click at [491, 150] on button "Search" at bounding box center [518, 159] width 55 height 18
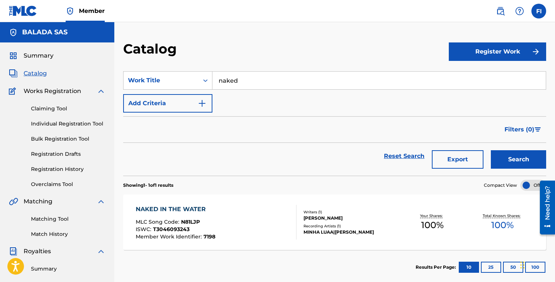
click at [267, 207] on div "NAKED IN THE WATER MLC Song Code : N81LJP ISWC : T3046093243 Member Work Identi…" at bounding box center [216, 222] width 161 height 35
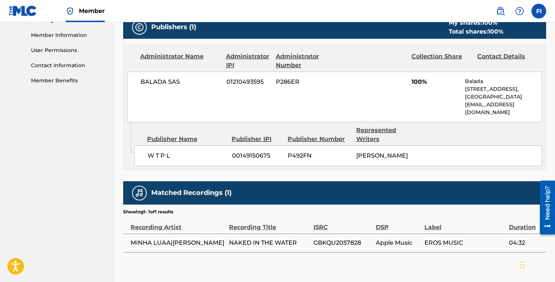
scroll to position [363, 0]
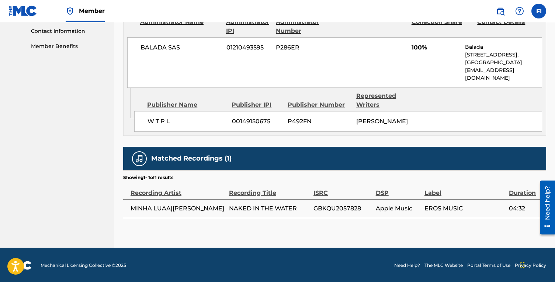
click at [267, 207] on span "NAKED IN THE WATER" at bounding box center [269, 208] width 81 height 9
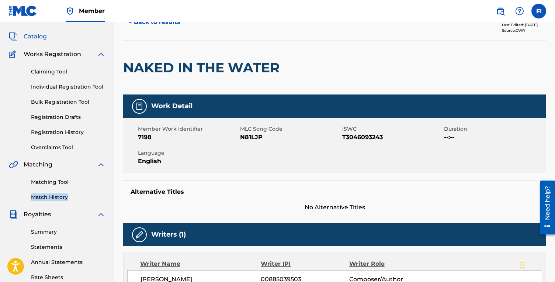
scroll to position [0, 0]
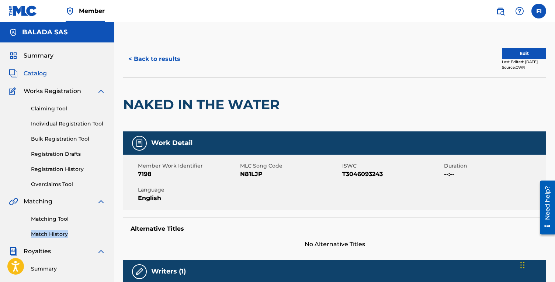
click at [497, 13] on img at bounding box center [500, 11] width 9 height 9
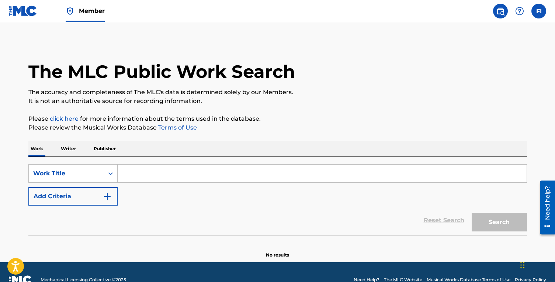
click at [131, 173] on input "Search Form" at bounding box center [322, 173] width 409 height 18
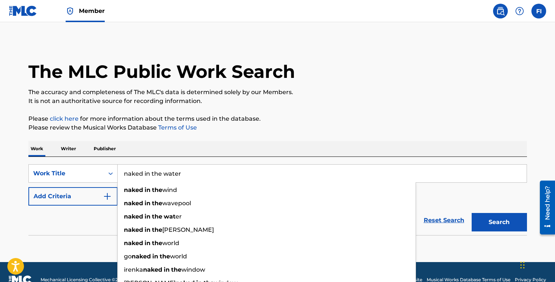
type input "naked in the water"
click at [472, 213] on button "Search" at bounding box center [499, 222] width 55 height 18
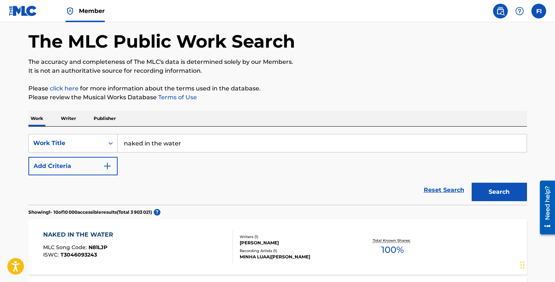
scroll to position [82, 0]
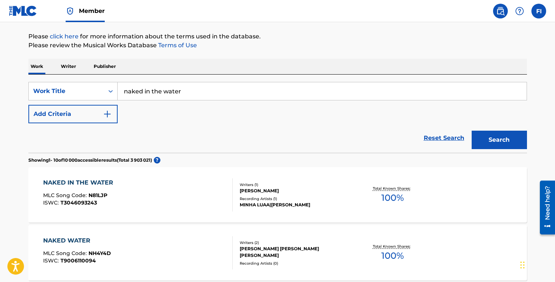
click at [201, 201] on div "NAKED IN THE WATER MLC Song Code : N81LJP ISWC : T3046093243" at bounding box center [138, 194] width 190 height 33
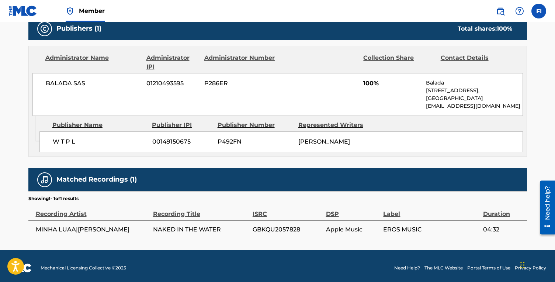
scroll to position [330, 0]
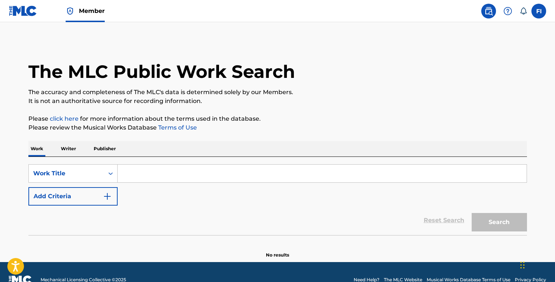
click at [131, 177] on input "Search Form" at bounding box center [322, 173] width 409 height 18
paste input "BANGLADESH"
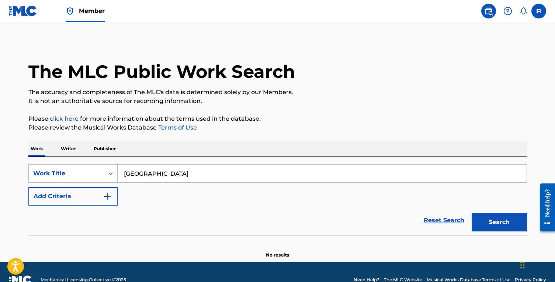
click at [102, 192] on button "Add Criteria" at bounding box center [72, 196] width 89 height 18
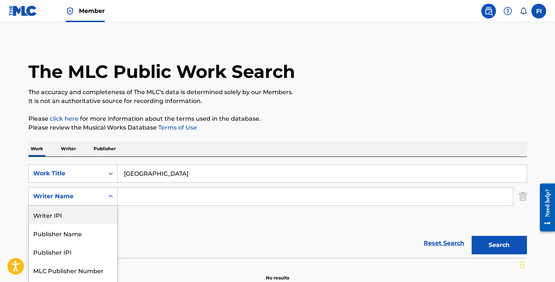
click at [97, 199] on div "Writer IPI, 1 of 5. 5 results available. Use Up and Down to choose options, pre…" at bounding box center [72, 196] width 89 height 18
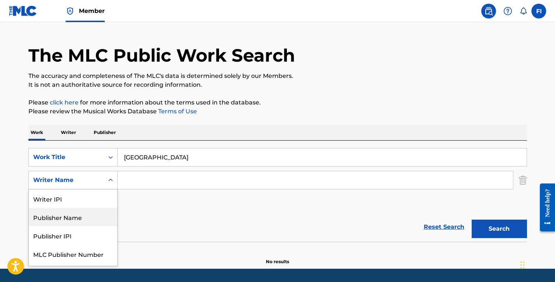
click at [190, 198] on div "SearchWithCriteria0b3614fa-f8ef-4f2d-baa4-d24f2b7cf1b3 Work Title BANGLADESH Se…" at bounding box center [277, 180] width 498 height 64
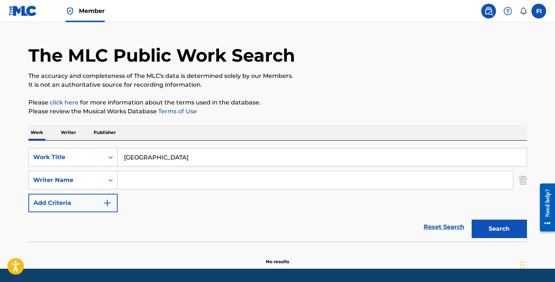
click at [512, 226] on button "Search" at bounding box center [499, 228] width 55 height 18
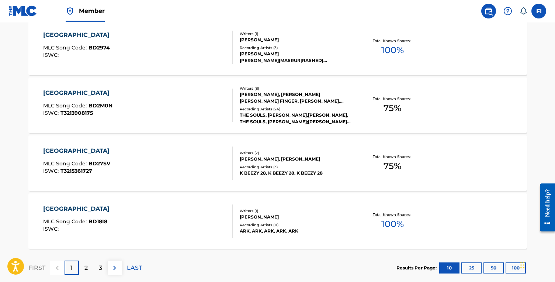
scroll to position [644, 0]
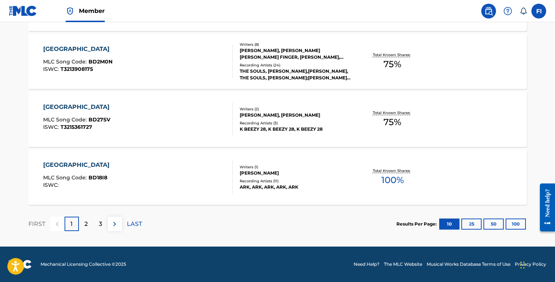
click at [513, 221] on button "100" at bounding box center [515, 223] width 20 height 11
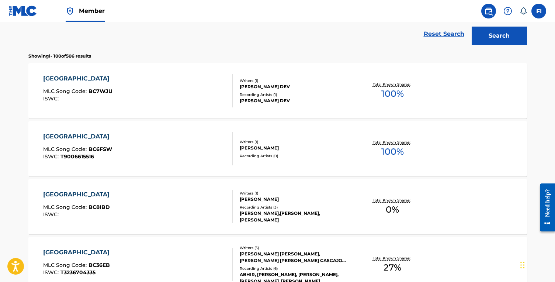
scroll to position [0, 0]
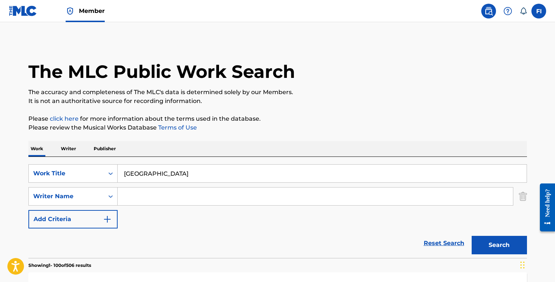
click at [172, 168] on input "[GEOGRAPHIC_DATA]" at bounding box center [322, 173] width 409 height 18
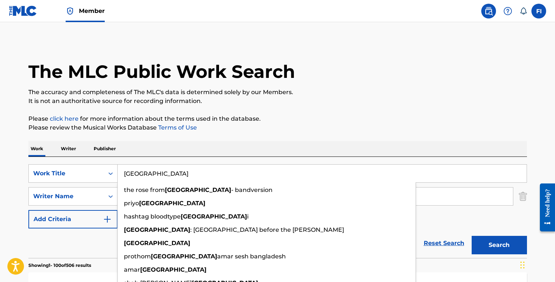
click at [172, 168] on input "[GEOGRAPHIC_DATA]" at bounding box center [322, 173] width 409 height 18
paste input "ALCOHOL"
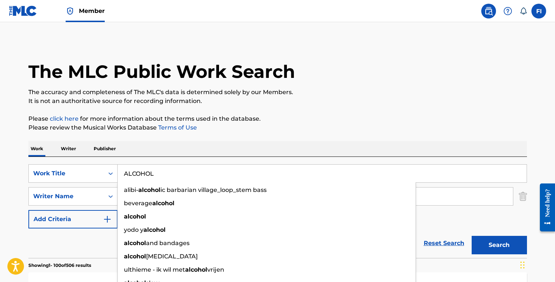
type input "ALCOHOL"
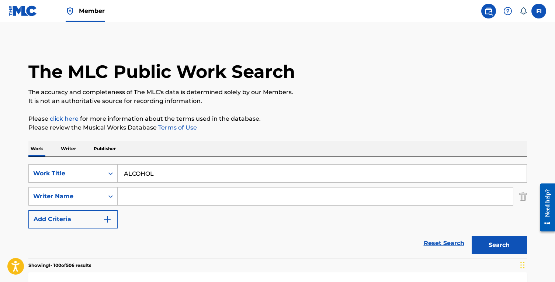
click at [177, 150] on div "Work Writer Publisher" at bounding box center [277, 148] width 498 height 15
click at [163, 191] on input "Search Form" at bounding box center [315, 196] width 395 height 18
paste input "BENJAMIN MAXIME"
type input "BENJAMIN MAXIME"
click at [472, 236] on button "Search" at bounding box center [499, 245] width 55 height 18
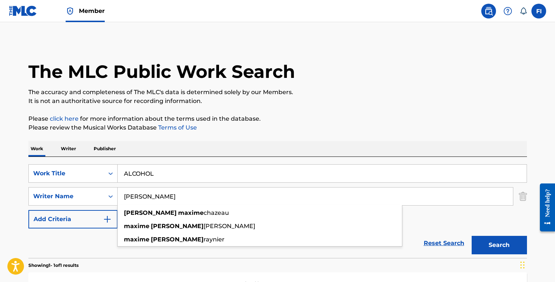
scroll to position [119, 0]
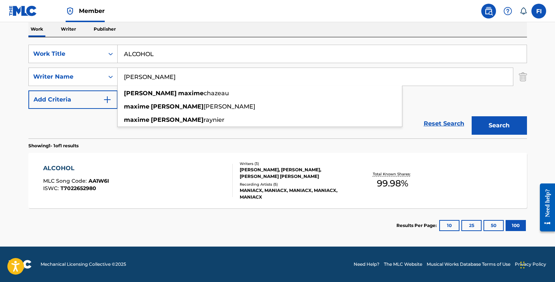
click at [140, 178] on div "ALCOHOL MLC Song Code : AA1W6I ISWC : T7022652980" at bounding box center [138, 180] width 190 height 33
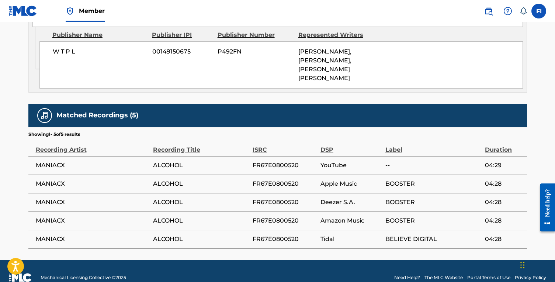
scroll to position [580, 0]
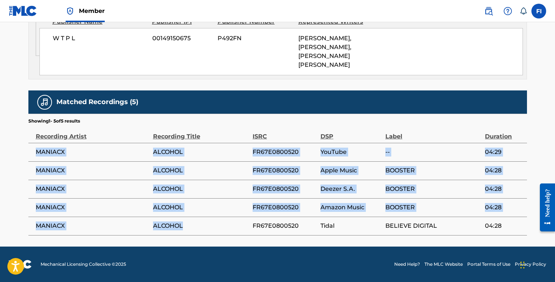
drag, startPoint x: 36, startPoint y: 152, endPoint x: 251, endPoint y: 232, distance: 229.4
click at [251, 232] on tbody "MANIACX ALCOHOL FR67E0800520 YouTube -- 04:29 MANIACX ALCOHOL FR67E0800520 Appl…" at bounding box center [277, 189] width 498 height 92
click at [251, 232] on td "ALCOHOL" at bounding box center [203, 225] width 100 height 18
drag, startPoint x: 303, startPoint y: 228, endPoint x: 198, endPoint y: 155, distance: 128.0
click at [198, 155] on tbody "MANIACX ALCOHOL FR67E0800520 YouTube -- 04:29 MANIACX ALCOHOL FR67E0800520 Appl…" at bounding box center [277, 189] width 498 height 92
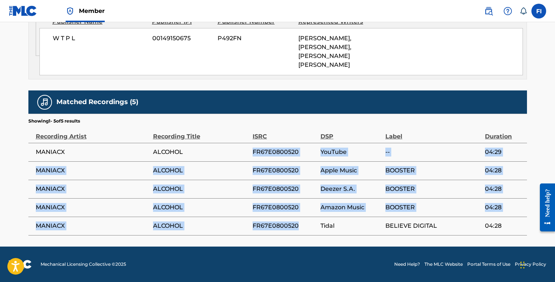
click at [198, 155] on span "ALCOHOL" at bounding box center [201, 151] width 96 height 9
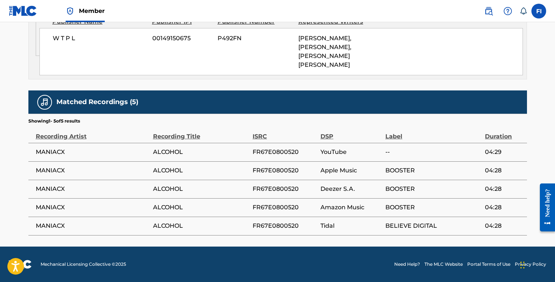
click at [261, 223] on span "FR67E0800520" at bounding box center [285, 225] width 64 height 9
click at [259, 204] on span "FR67E0800520" at bounding box center [285, 207] width 64 height 9
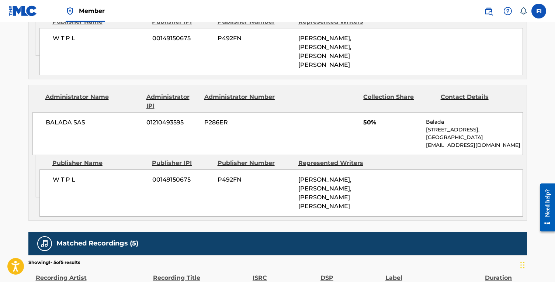
scroll to position [414, 0]
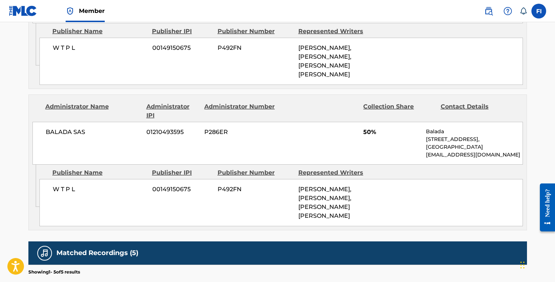
click at [259, 204] on div "W T P L 00149150675 P492FN FREDERIC ESCLAPEZ, BENJAMIN MAXIME CHAZEAU, STEPHANE…" at bounding box center [280, 202] width 483 height 47
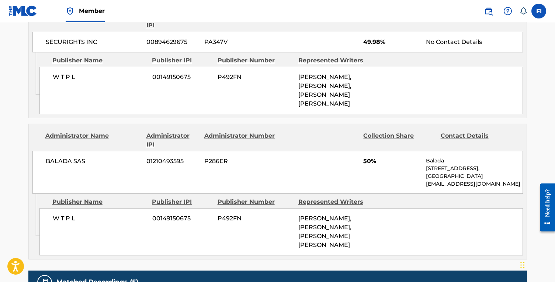
scroll to position [323, 0]
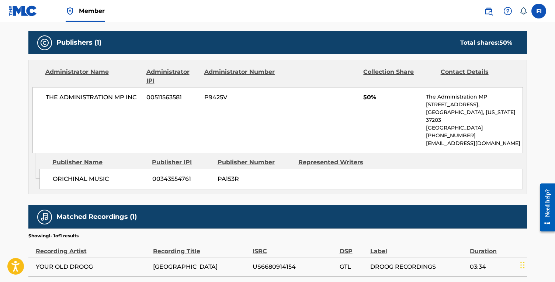
scroll to position [351, 0]
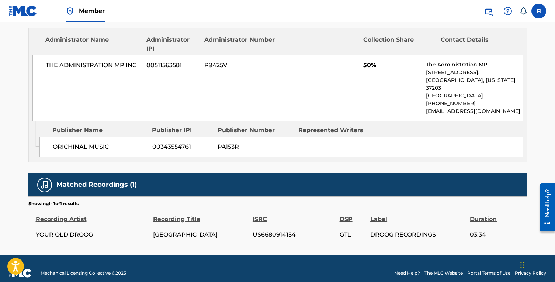
drag, startPoint x: 370, startPoint y: 231, endPoint x: 456, endPoint y: 228, distance: 86.0
click at [444, 228] on td "DROOG RECORDINGS" at bounding box center [420, 234] width 100 height 18
drag, startPoint x: 450, startPoint y: 226, endPoint x: 336, endPoint y: 226, distance: 113.6
click at [345, 226] on tr "YOUR OLD DROOG BANGLADESH US6680914154 GTL DROOG RECORDINGS 03:34" at bounding box center [277, 234] width 498 height 18
drag, startPoint x: 336, startPoint y: 226, endPoint x: 449, endPoint y: 223, distance: 112.8
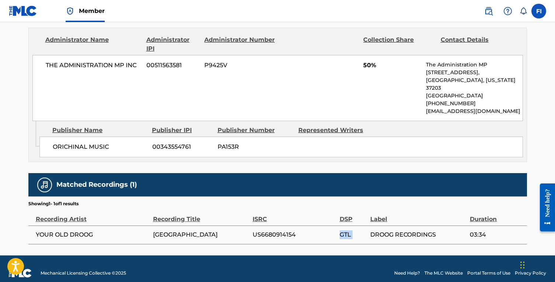
click at [438, 225] on tr "YOUR OLD DROOG BANGLADESH US6680914154 GTL DROOG RECORDINGS 03:34" at bounding box center [277, 234] width 498 height 18
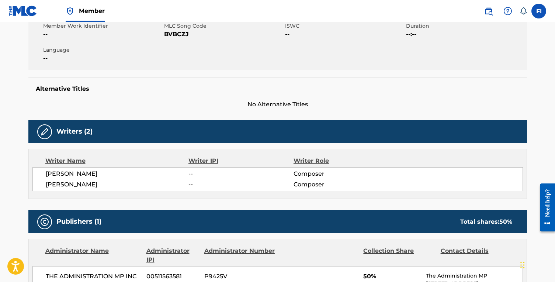
scroll to position [125, 0]
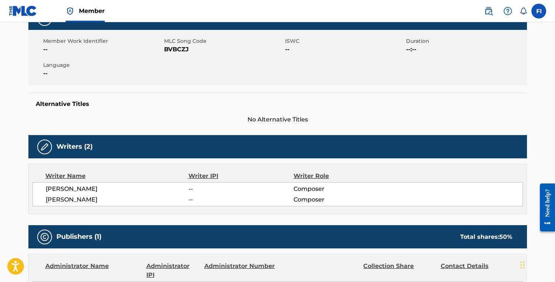
click at [64, 201] on span "RICHARD HERPE" at bounding box center [117, 199] width 143 height 9
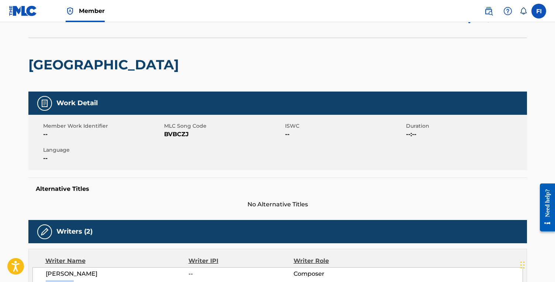
scroll to position [0, 0]
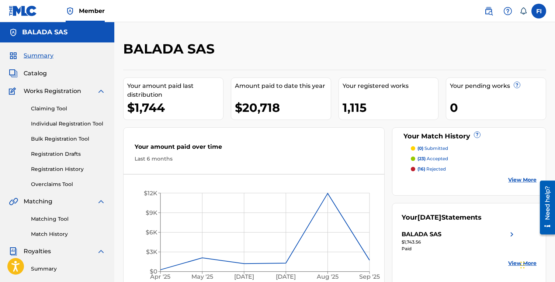
click at [36, 78] on div "Summary Catalog Works Registration Claiming Tool Individual Registration Tool B…" at bounding box center [57, 231] width 114 height 379
click at [36, 74] on span "Catalog" at bounding box center [35, 73] width 23 height 9
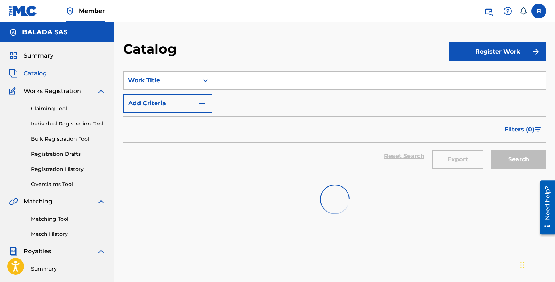
click at [234, 82] on input "Search Form" at bounding box center [378, 81] width 333 height 18
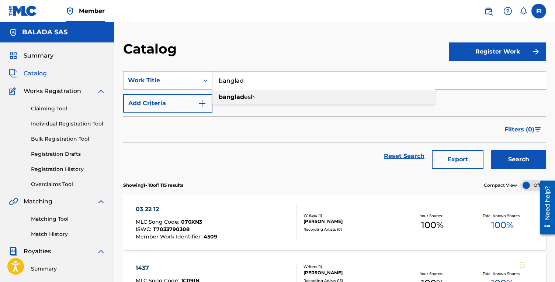
click at [242, 96] on strong "banglad" at bounding box center [231, 96] width 25 height 7
type input "[GEOGRAPHIC_DATA]"
click at [491, 150] on button "Search" at bounding box center [518, 159] width 55 height 18
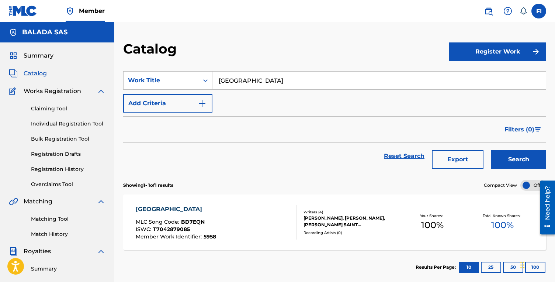
click at [260, 216] on div "BANGLADESH MLC Song Code : BD7EQN ISWC : T7042879085 Member Work Identifier : 5…" at bounding box center [216, 222] width 161 height 35
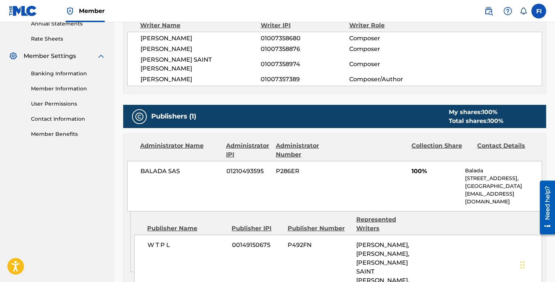
scroll to position [105, 0]
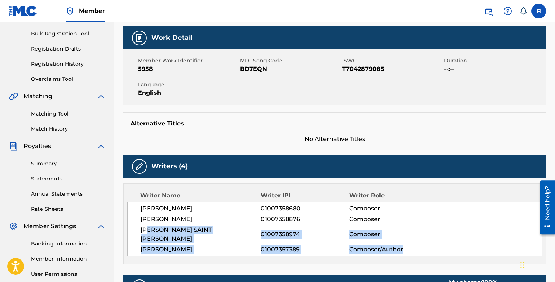
drag, startPoint x: 412, startPoint y: 242, endPoint x: 137, endPoint y: 229, distance: 275.3
click at [142, 230] on div "ADRIANA VOGELBEIN 01007358680 Composer SIMON SAUZADE 01007358876 Composer BOURG…" at bounding box center [334, 229] width 415 height 54
drag, startPoint x: 137, startPoint y: 212, endPoint x: 402, endPoint y: 244, distance: 266.6
click at [346, 240] on div "ADRIANA VOGELBEIN 01007358680 Composer SIMON SAUZADE 01007358876 Composer BOURG…" at bounding box center [334, 229] width 415 height 54
click at [402, 245] on span "Composer/Author" at bounding box center [389, 249] width 80 height 9
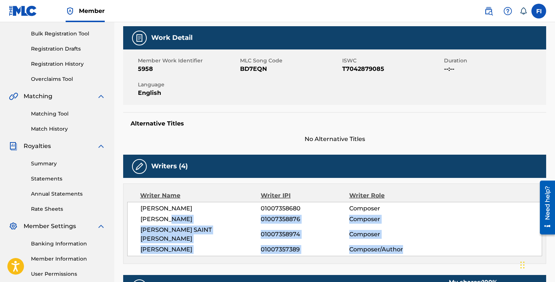
drag, startPoint x: 418, startPoint y: 243, endPoint x: 159, endPoint y: 210, distance: 261.7
click at [166, 213] on div "ADRIANA VOGELBEIN 01007358680 Composer SIMON SAUZADE 01007358876 Composer BOURG…" at bounding box center [334, 229] width 415 height 54
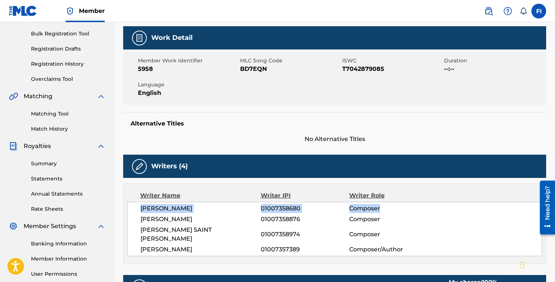
drag, startPoint x: 137, startPoint y: 205, endPoint x: 440, endPoint y: 210, distance: 303.5
click at [417, 210] on div "ADRIANA VOGELBEIN 01007358680 Composer SIMON SAUZADE 01007358876 Composer BOURG…" at bounding box center [334, 229] width 415 height 54
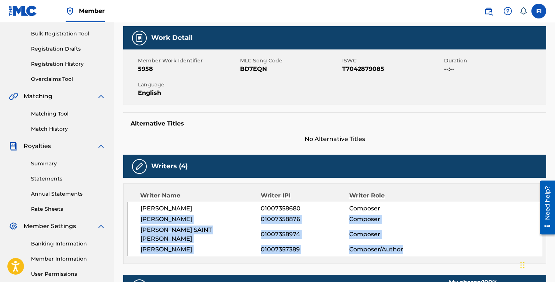
drag, startPoint x: 431, startPoint y: 244, endPoint x: 180, endPoint y: 213, distance: 253.3
click at [186, 213] on div "ADRIANA VOGELBEIN 01007358680 Composer SIMON SAUZADE 01007358876 Composer BOURG…" at bounding box center [334, 229] width 415 height 54
drag, startPoint x: 138, startPoint y: 207, endPoint x: 418, endPoint y: 244, distance: 283.1
click at [403, 245] on div "ADRIANA VOGELBEIN 01007358680 Composer SIMON SAUZADE 01007358876 Composer BOURG…" at bounding box center [334, 229] width 415 height 54
click at [418, 245] on span "Composer/Author" at bounding box center [389, 249] width 80 height 9
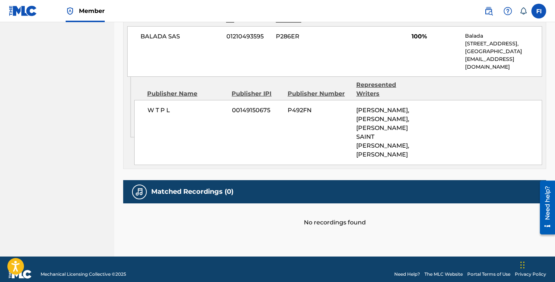
scroll to position [0, 0]
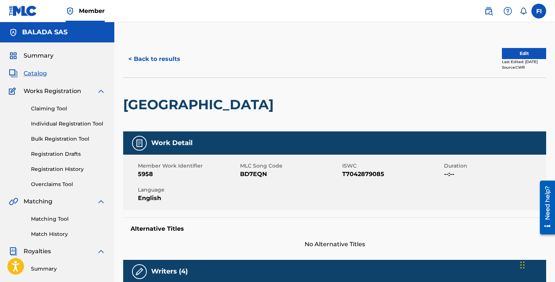
click at [161, 59] on button "< Back to results" at bounding box center [154, 59] width 62 height 18
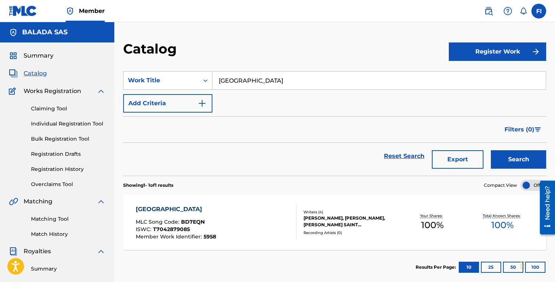
click at [247, 80] on input "bangladesh" at bounding box center [378, 81] width 333 height 18
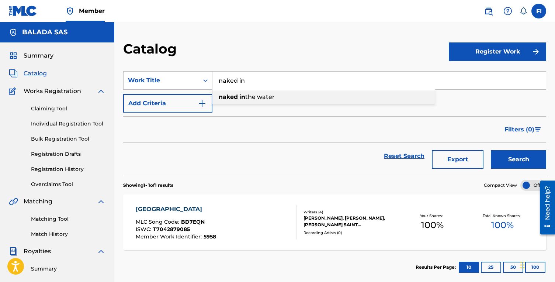
click at [246, 97] on span "the water" at bounding box center [259, 96] width 29 height 7
type input "naked in the water"
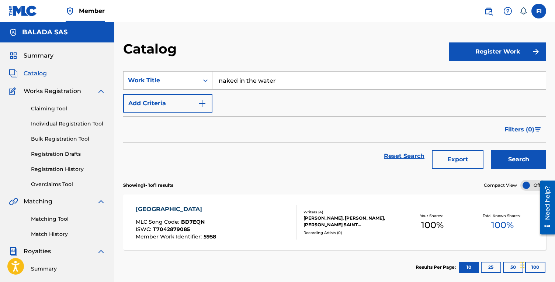
click at [491, 150] on button "Search" at bounding box center [518, 159] width 55 height 18
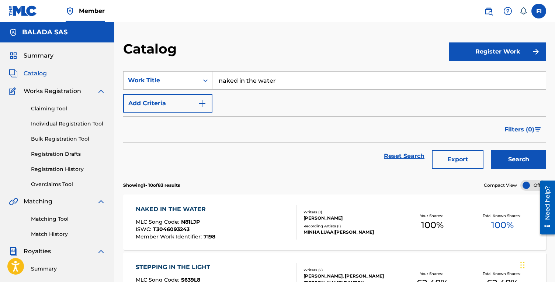
scroll to position [106, 0]
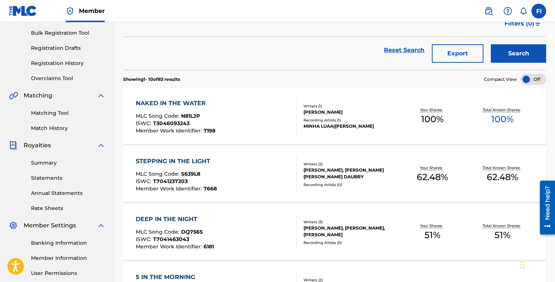
click at [227, 118] on div "NAKED IN THE WATER MLC Song Code : N81LJP ISWC : T3046093243 Member Work Identi…" at bounding box center [216, 116] width 161 height 35
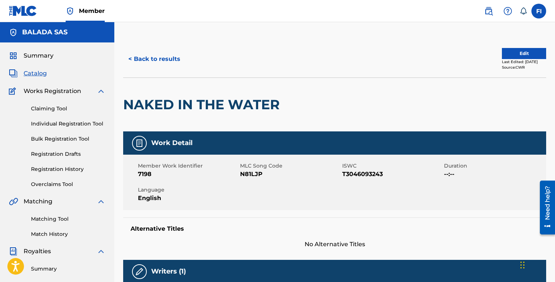
click at [232, 118] on div "NAKED IN THE WATER" at bounding box center [203, 104] width 160 height 53
click at [228, 99] on h2 "NAKED IN THE WATER" at bounding box center [203, 104] width 160 height 17
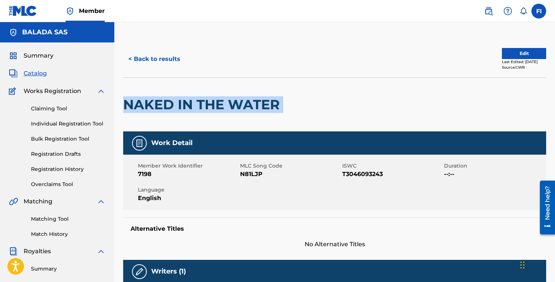
copy div "NAKED IN THE WATER"
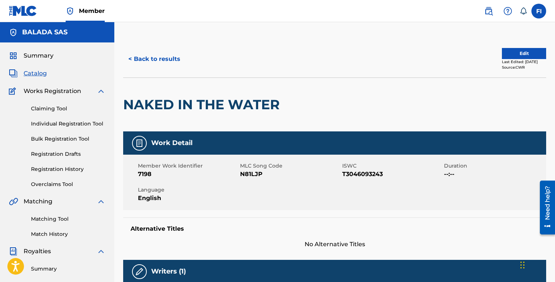
click at [54, 228] on div "Matching Tool Match History" at bounding box center [57, 222] width 97 height 32
click at [54, 217] on link "Matching Tool" at bounding box center [68, 219] width 74 height 8
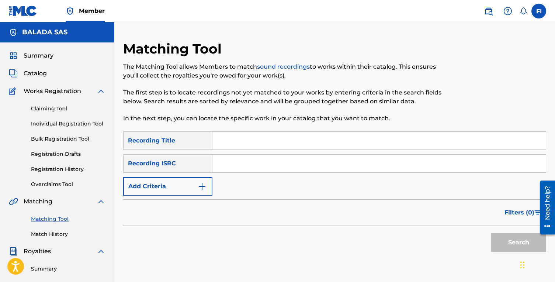
click at [219, 143] on input "Search Form" at bounding box center [378, 141] width 333 height 18
paste input "NAKED IN THE WATER"
type input "NAKED IN THE WATER"
click at [229, 166] on input "Search Form" at bounding box center [378, 163] width 333 height 18
click at [510, 237] on button "Search" at bounding box center [518, 242] width 55 height 18
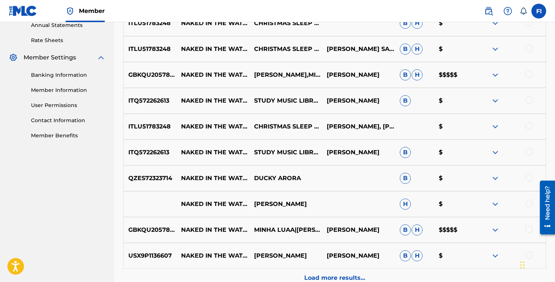
scroll to position [291, 0]
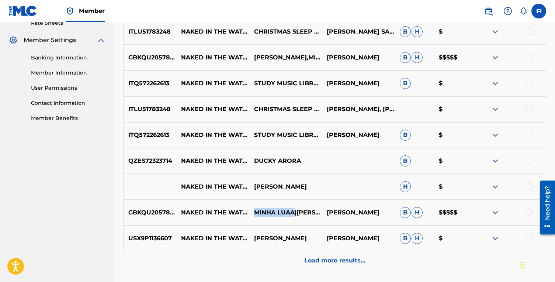
drag, startPoint x: 254, startPoint y: 203, endPoint x: 271, endPoint y: 209, distance: 17.7
click at [271, 209] on p "MINHA LUAA|ALASTAIR LANE" at bounding box center [285, 212] width 73 height 9
copy p "MINHA LUAA"
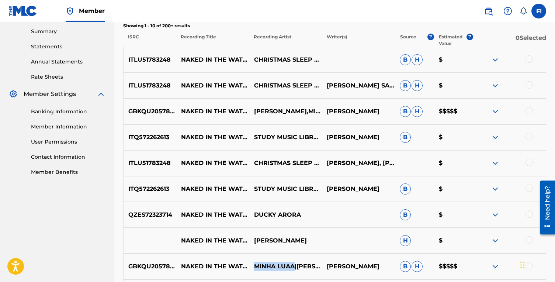
scroll to position [97, 0]
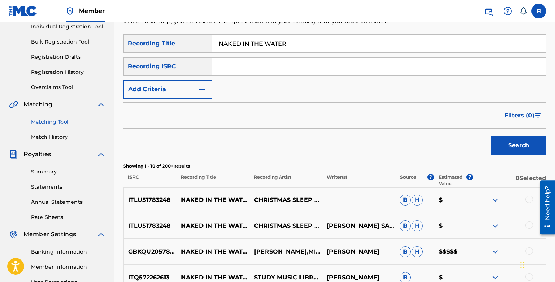
click at [185, 80] on button "Add Criteria" at bounding box center [167, 89] width 89 height 18
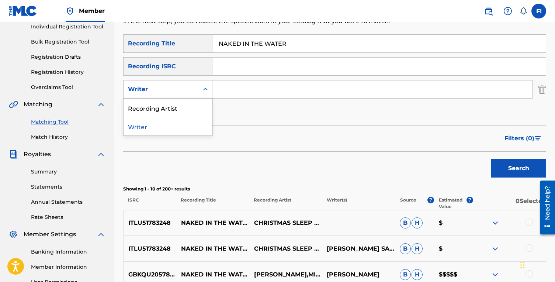
click at [189, 90] on div "Writer" at bounding box center [161, 89] width 66 height 9
click at [187, 113] on div "Recording Artist" at bounding box center [168, 107] width 88 height 18
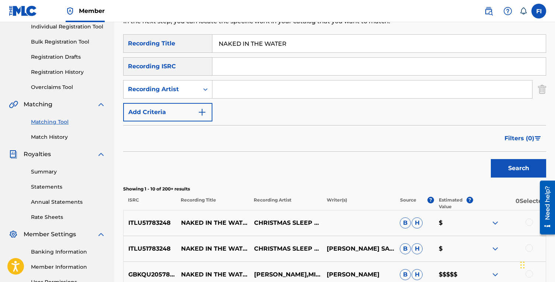
click at [232, 100] on div "SearchWithCriteria14b65816-5c36-4e4f-aab3-adbde0890d02 Recording Title NAKED IN…" at bounding box center [334, 77] width 423 height 87
click at [230, 89] on input "Search Form" at bounding box center [372, 89] width 320 height 18
paste input "MINHA LUAA"
type input "MINHA LUAA"
click at [491, 159] on button "Search" at bounding box center [518, 168] width 55 height 18
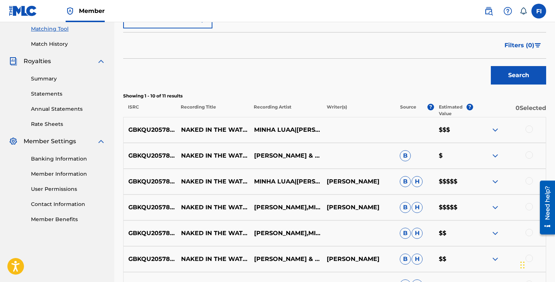
scroll to position [142, 0]
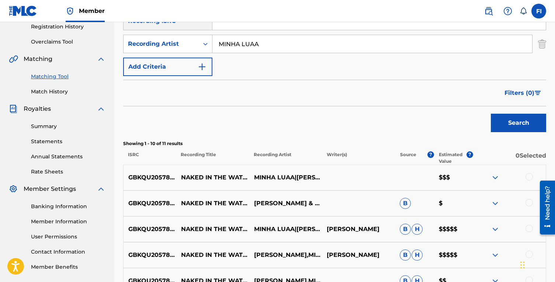
click at [512, 93] on span "Filters ( 0 )" at bounding box center [519, 92] width 30 height 9
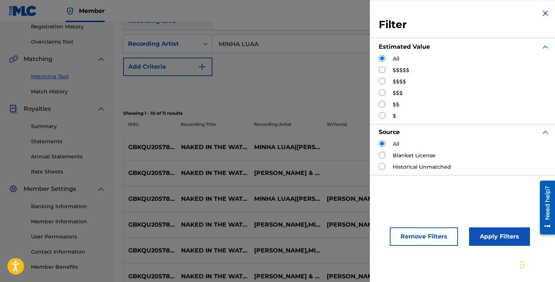
click at [382, 70] on input "Search Form" at bounding box center [382, 69] width 7 height 7
radio input "true"
click at [485, 239] on button "Apply Filters" at bounding box center [499, 236] width 61 height 18
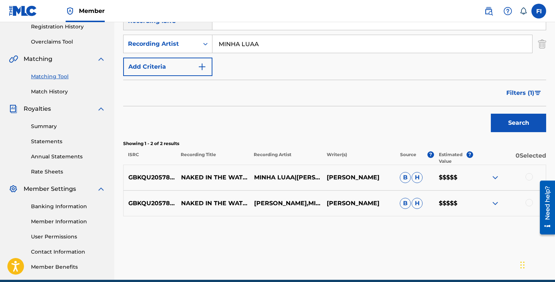
click at [151, 176] on p "GBKQU2057828" at bounding box center [150, 177] width 52 height 9
copy p "GBKQU2057828"
click at [213, 250] on div "Matching Tool The Matching Tool allows Members to match sound recordings to wor…" at bounding box center [334, 88] width 423 height 381
click at [492, 175] on img at bounding box center [495, 177] width 9 height 9
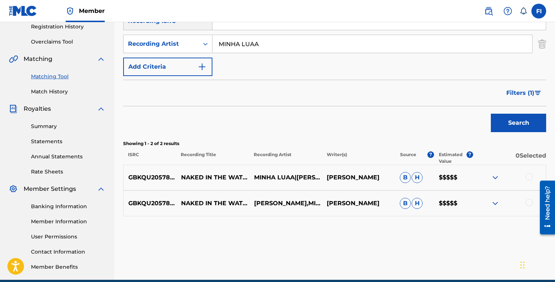
scroll to position [165, 0]
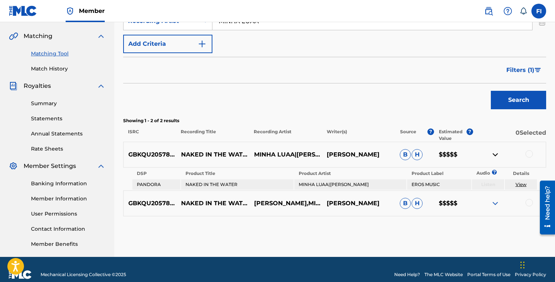
click at [494, 201] on img at bounding box center [495, 203] width 9 height 9
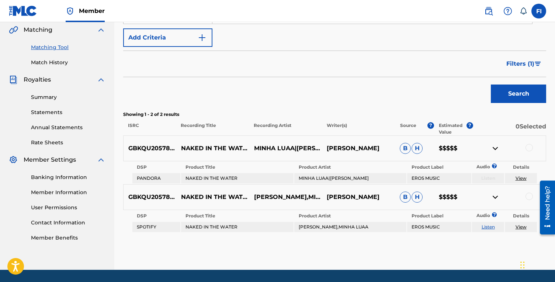
scroll to position [172, 0]
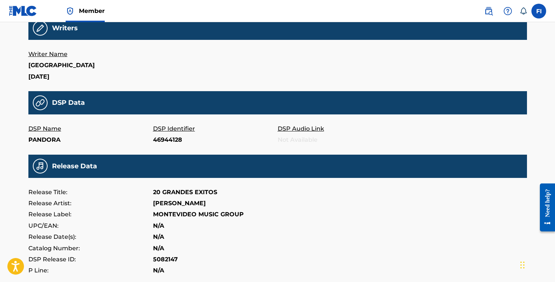
scroll to position [250, 0]
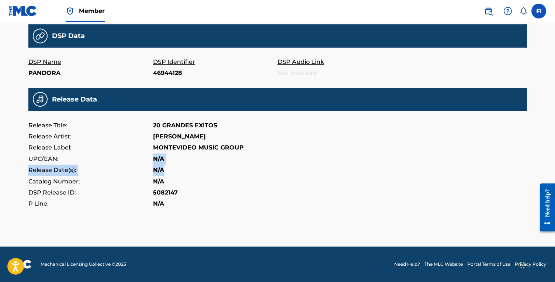
drag, startPoint x: 63, startPoint y: 158, endPoint x: 311, endPoint y: 171, distance: 247.7
click at [269, 171] on div "Release Title: 20 GRANDES EXITOS Release Artist: [PERSON_NAME] Release Label: M…" at bounding box center [277, 165] width 498 height 90
drag, startPoint x: 299, startPoint y: 180, endPoint x: 84, endPoint y: 175, distance: 215.7
click at [96, 177] on div "Catalog Number: N/A" at bounding box center [277, 181] width 498 height 11
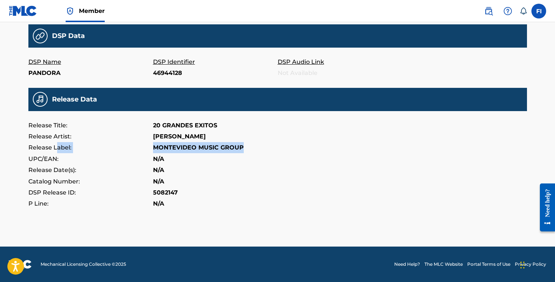
drag, startPoint x: 57, startPoint y: 149, endPoint x: 389, endPoint y: 149, distance: 332.6
click at [334, 149] on div "Release Label: MONTEVIDEO MUSIC GROUP" at bounding box center [277, 147] width 498 height 11
click at [389, 149] on div "Release Label: MONTEVIDEO MUSIC GROUP" at bounding box center [277, 147] width 498 height 11
drag, startPoint x: 389, startPoint y: 149, endPoint x: 108, endPoint y: 145, distance: 281.3
click at [140, 145] on div "Release Label: MONTEVIDEO MUSIC GROUP" at bounding box center [277, 147] width 498 height 11
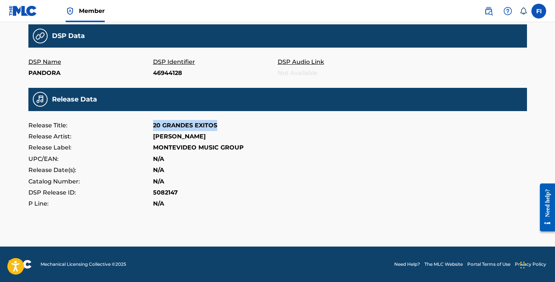
drag, startPoint x: 125, startPoint y: 128, endPoint x: 298, endPoint y: 128, distance: 173.3
click at [292, 128] on div "Release Title: 20 GRANDES EXITOS" at bounding box center [277, 125] width 498 height 11
click at [298, 128] on div "Release Title: 20 GRANDES EXITOS" at bounding box center [277, 125] width 498 height 11
drag, startPoint x: 298, startPoint y: 128, endPoint x: 136, endPoint y: 128, distance: 162.2
click at [154, 128] on div "Release Title: 20 GRANDES EXITOS" at bounding box center [277, 125] width 498 height 11
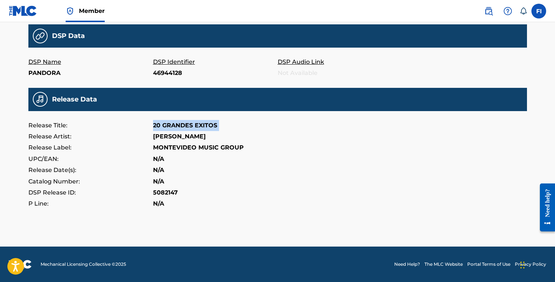
click at [136, 128] on p "Release Title:" at bounding box center [90, 125] width 125 height 11
drag, startPoint x: 136, startPoint y: 128, endPoint x: 311, endPoint y: 128, distance: 175.1
click at [288, 128] on div "Release Title: 20 GRANDES EXITOS" at bounding box center [277, 125] width 498 height 11
click at [311, 128] on div "Release Title: 20 GRANDES EXITOS" at bounding box center [277, 125] width 498 height 11
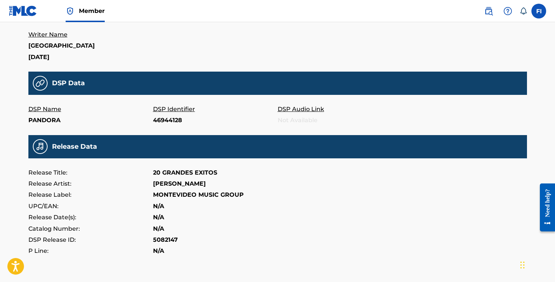
scroll to position [213, 0]
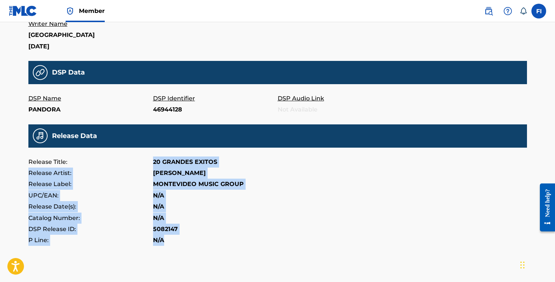
drag, startPoint x: 284, startPoint y: 242, endPoint x: 184, endPoint y: 155, distance: 132.8
click at [184, 155] on main "COMO EN AMOR All recording data featured below has been provided to The MLC by …" at bounding box center [277, 36] width 498 height 418
drag, startPoint x: 184, startPoint y: 155, endPoint x: 239, endPoint y: 230, distance: 93.6
click at [236, 228] on main "COMO EN AMOR All recording data featured below has been provided to The MLC by …" at bounding box center [277, 36] width 498 height 418
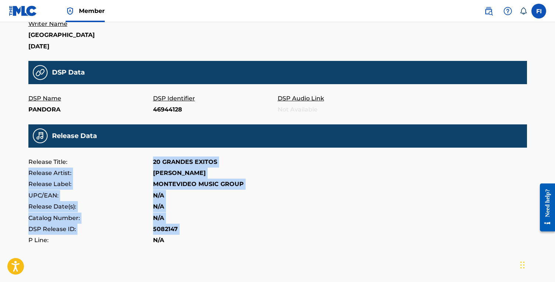
click at [239, 230] on div "DSP Release ID: 5082147" at bounding box center [277, 228] width 498 height 11
drag, startPoint x: 234, startPoint y: 241, endPoint x: 137, endPoint y: 156, distance: 129.3
click at [142, 163] on div "COMO EN AMOR All recording data featured below has been provided to The MLC by …" at bounding box center [278, 43] width 516 height 477
drag, startPoint x: 137, startPoint y: 156, endPoint x: 216, endPoint y: 240, distance: 116.1
click at [214, 240] on main "COMO EN AMOR All recording data featured below has been provided to The MLC by …" at bounding box center [277, 36] width 498 height 418
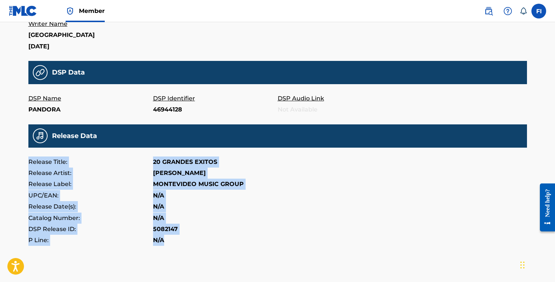
click at [216, 240] on div "P Line: N/A" at bounding box center [277, 239] width 498 height 11
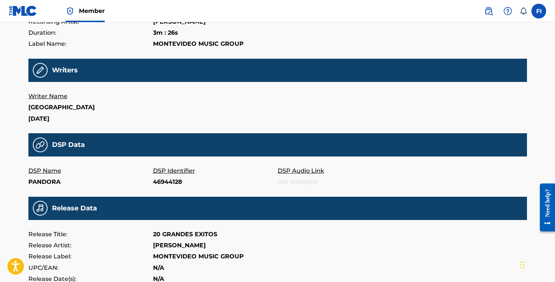
scroll to position [0, 0]
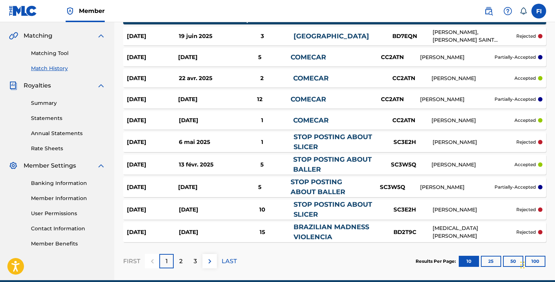
scroll to position [199, 0]
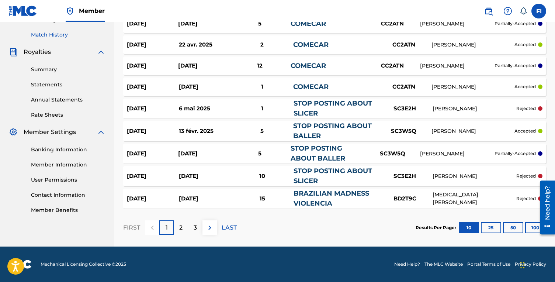
click at [507, 226] on button "50" at bounding box center [513, 227] width 20 height 11
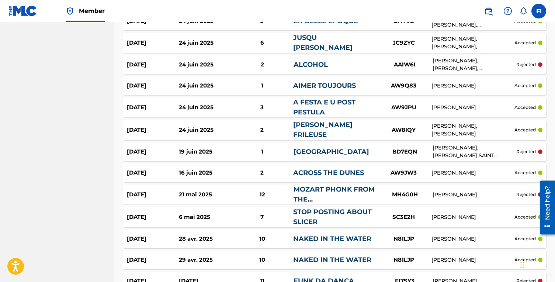
scroll to position [607, 0]
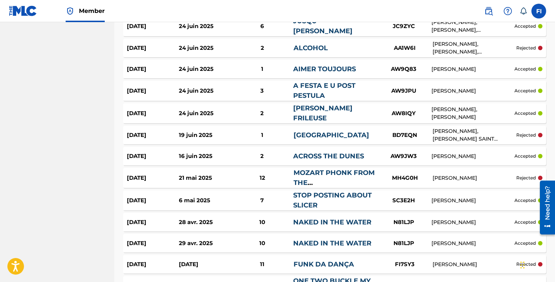
click at [338, 218] on link "NAKED IN THE WATER" at bounding box center [332, 222] width 78 height 8
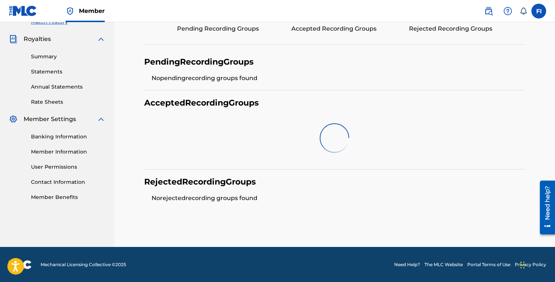
scroll to position [209, 0]
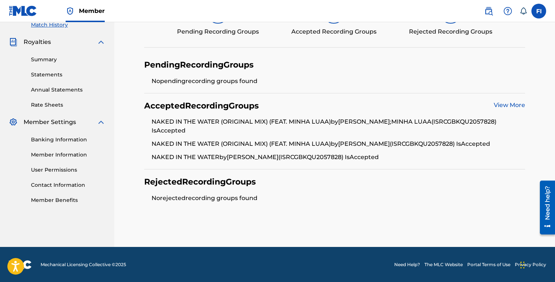
click at [506, 104] on link "View More" at bounding box center [509, 104] width 31 height 7
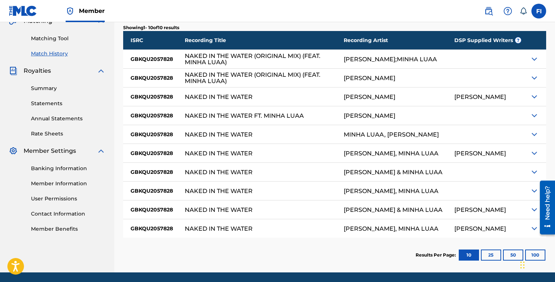
scroll to position [171, 0]
